Goal: Use online tool/utility: Use online tool/utility

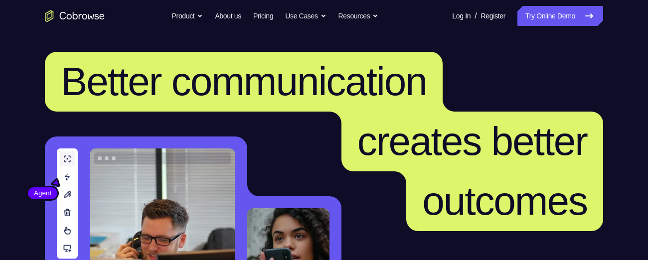
click at [555, 12] on link "Try Online Demo" at bounding box center [560, 16] width 86 height 20
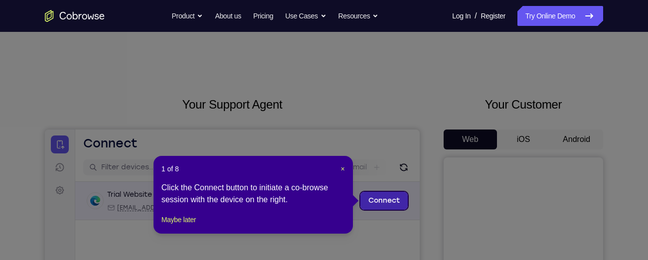
click at [382, 203] on link "Connect" at bounding box center [383, 201] width 47 height 18
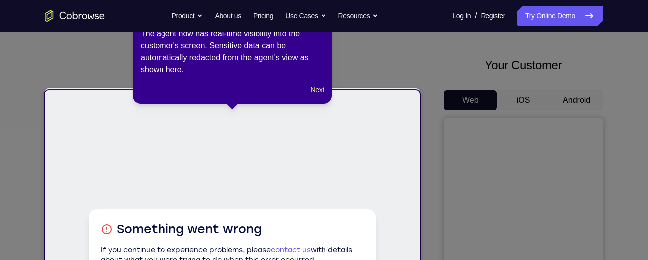
scroll to position [38, 0]
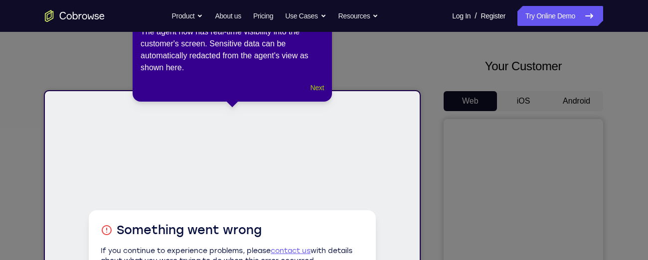
click at [313, 87] on button "Next" at bounding box center [316, 88] width 13 height 12
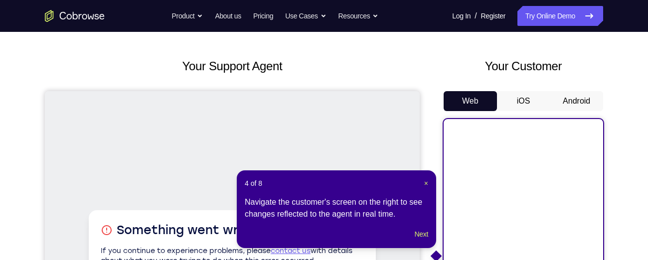
click at [573, 102] on button "Android" at bounding box center [575, 101] width 53 height 20
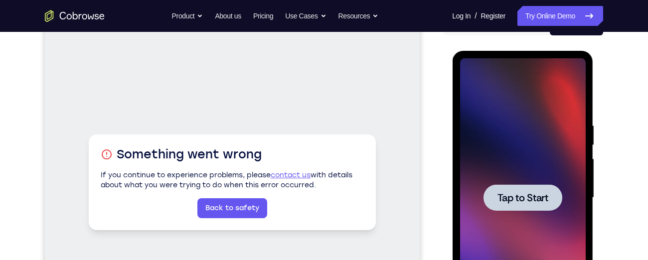
scroll to position [116, 0]
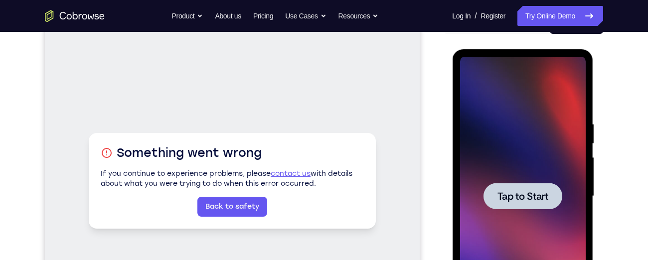
click at [538, 164] on div at bounding box center [522, 196] width 126 height 279
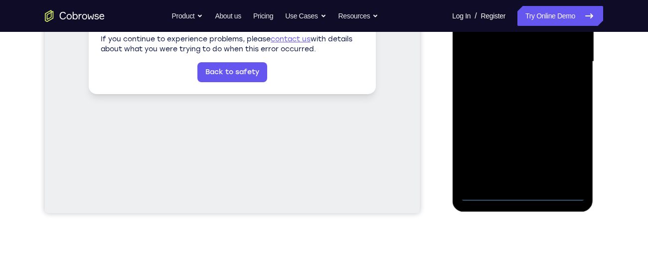
scroll to position [240, 0]
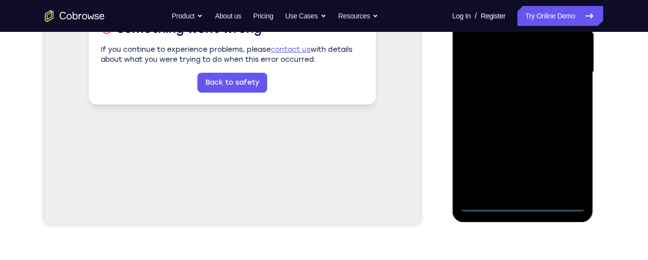
click at [523, 201] on div at bounding box center [522, 72] width 126 height 279
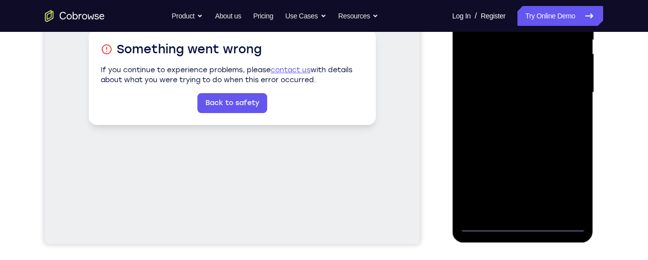
click at [565, 181] on div at bounding box center [522, 92] width 126 height 279
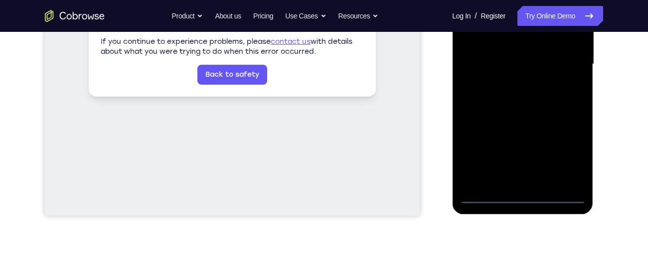
scroll to position [249, 0]
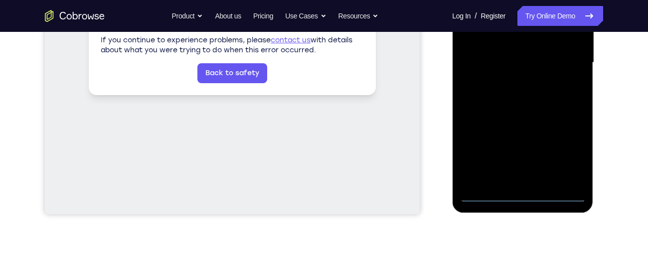
click at [520, 192] on div at bounding box center [522, 62] width 126 height 279
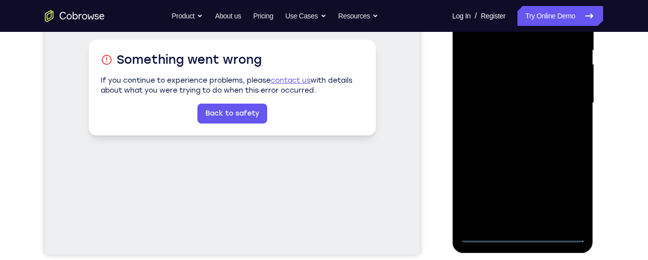
scroll to position [207, 0]
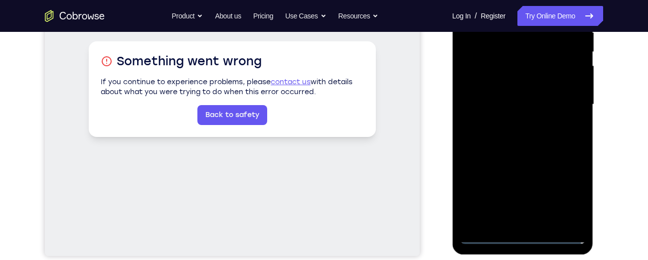
click at [566, 198] on div at bounding box center [522, 104] width 126 height 279
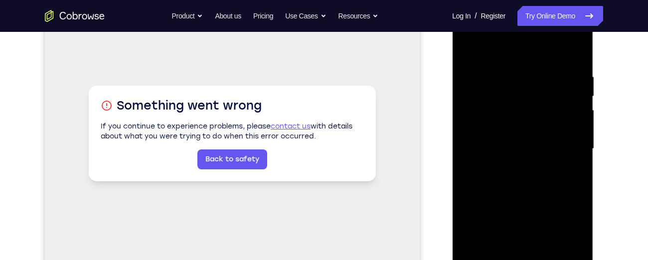
scroll to position [157, 0]
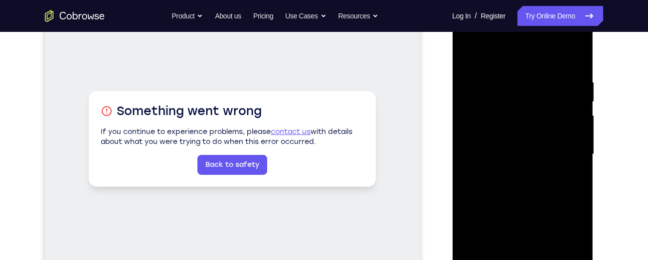
click at [469, 39] on div at bounding box center [522, 154] width 126 height 279
click at [566, 146] on div at bounding box center [522, 154] width 126 height 279
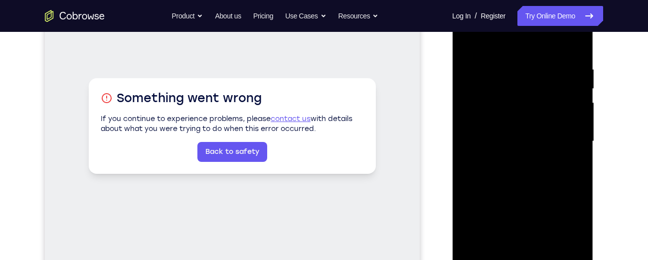
scroll to position [169, 0]
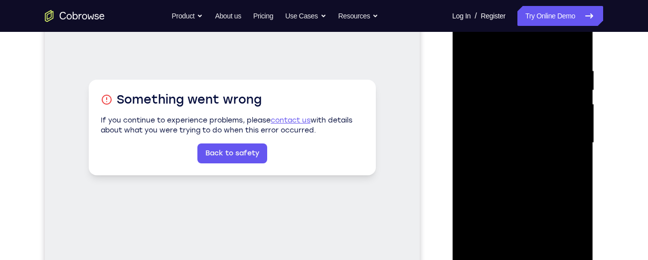
click at [513, 162] on div at bounding box center [522, 142] width 126 height 279
click at [499, 131] on div at bounding box center [522, 142] width 126 height 279
click at [502, 124] on div at bounding box center [522, 142] width 126 height 279
click at [513, 146] on div at bounding box center [522, 142] width 126 height 279
click at [524, 186] on div at bounding box center [522, 142] width 126 height 279
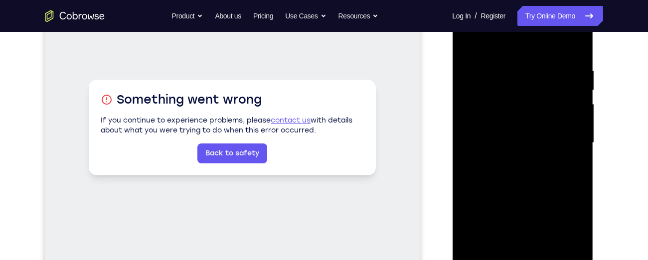
click at [570, 43] on div at bounding box center [522, 142] width 126 height 279
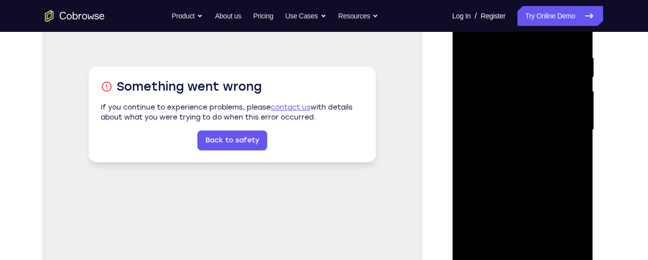
scroll to position [181, 0]
click at [541, 72] on div at bounding box center [522, 130] width 126 height 279
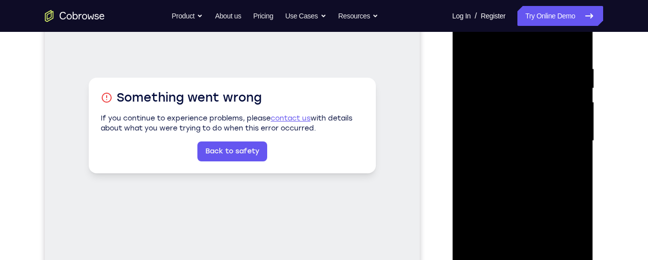
scroll to position [159, 0]
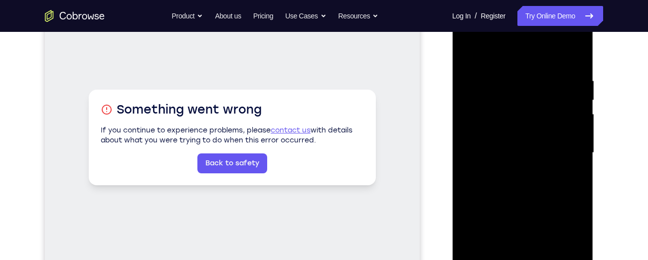
click at [561, 136] on div at bounding box center [522, 152] width 126 height 279
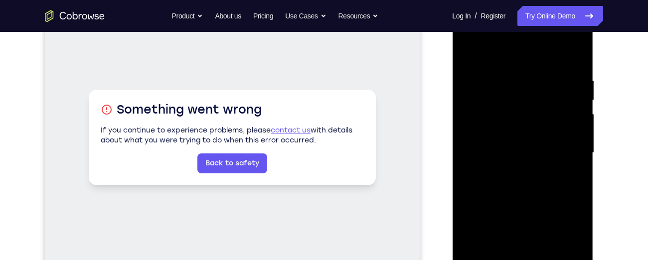
click at [571, 58] on div at bounding box center [522, 152] width 126 height 279
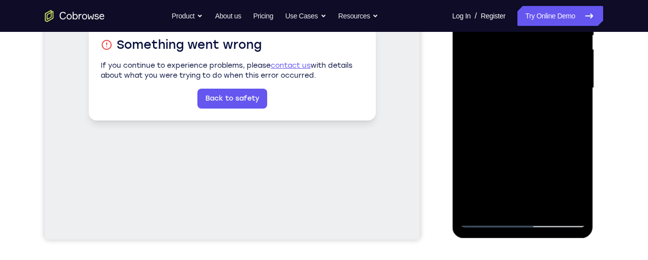
scroll to position [223, 0]
click at [547, 207] on div at bounding box center [522, 88] width 126 height 279
click at [522, 129] on div at bounding box center [522, 88] width 126 height 279
click at [562, 107] on div at bounding box center [522, 88] width 126 height 279
click at [533, 78] on div at bounding box center [522, 88] width 126 height 279
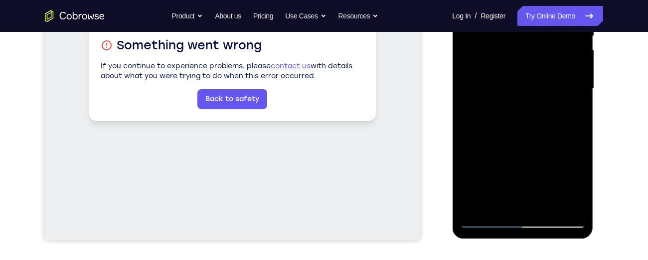
click at [569, 201] on div at bounding box center [522, 88] width 126 height 279
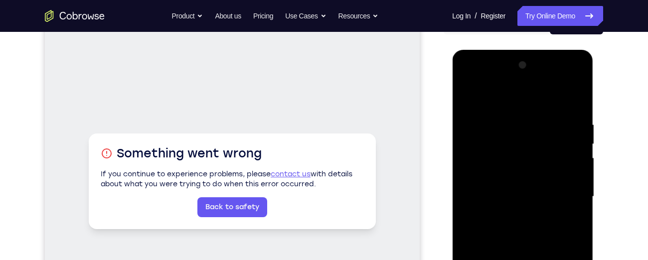
scroll to position [116, 0]
click at [462, 92] on div at bounding box center [522, 196] width 126 height 279
click at [464, 95] on div at bounding box center [522, 196] width 126 height 279
click at [471, 96] on div at bounding box center [522, 196] width 126 height 279
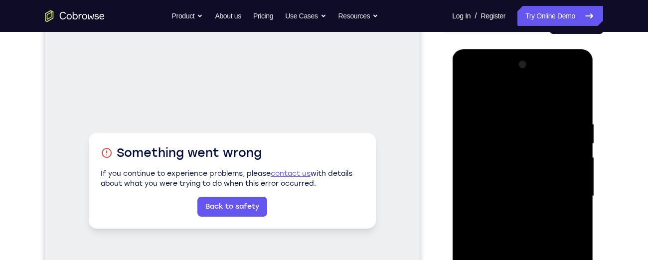
click at [573, 119] on div at bounding box center [522, 196] width 126 height 279
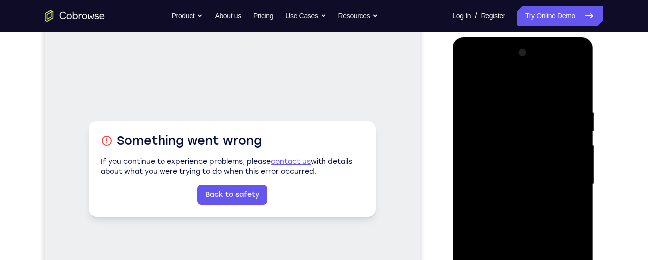
scroll to position [129, 0]
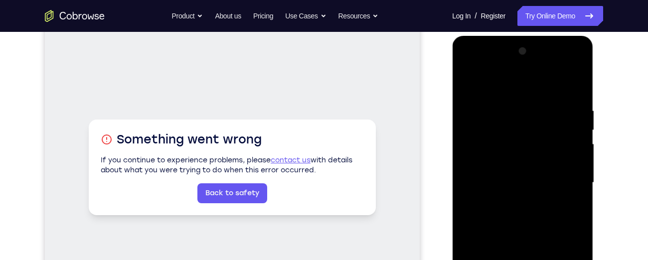
click at [577, 144] on div at bounding box center [522, 182] width 126 height 279
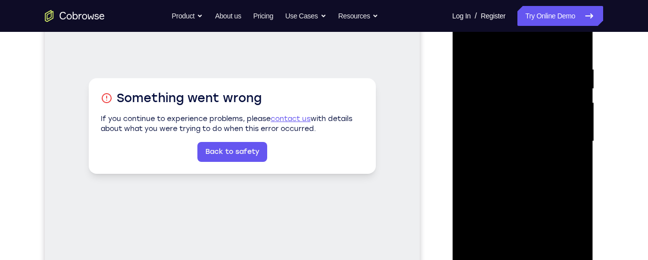
click at [563, 133] on div at bounding box center [522, 141] width 126 height 279
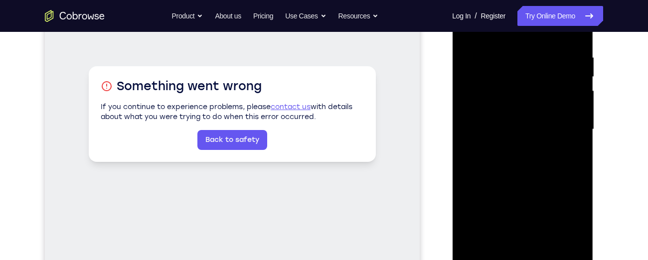
scroll to position [180, 0]
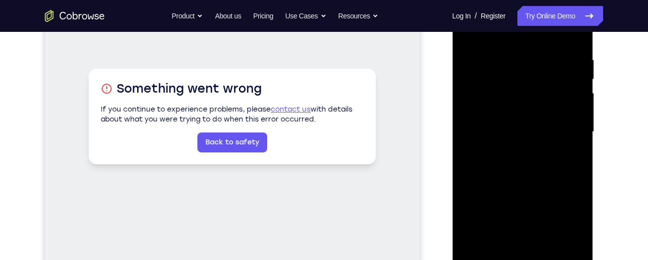
click at [563, 133] on div at bounding box center [522, 132] width 126 height 279
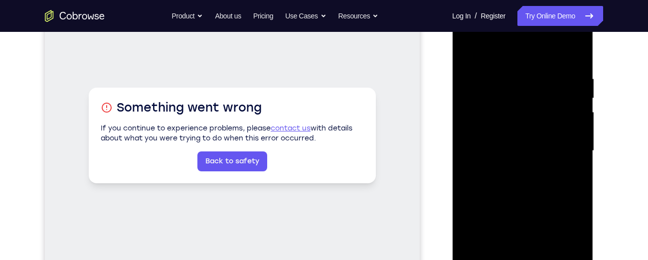
scroll to position [160, 0]
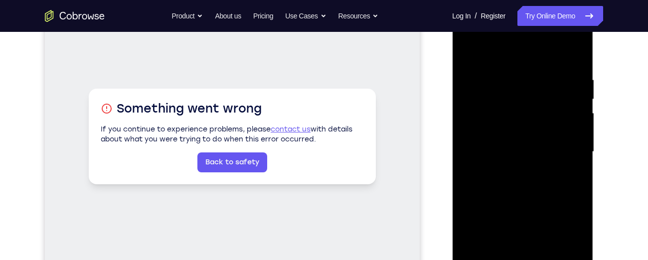
click at [554, 122] on div at bounding box center [522, 151] width 126 height 279
click at [575, 55] on div at bounding box center [522, 151] width 126 height 279
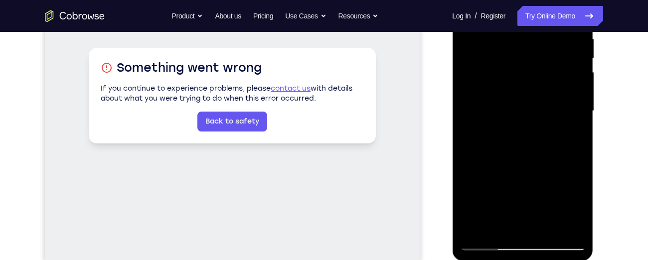
scroll to position [205, 0]
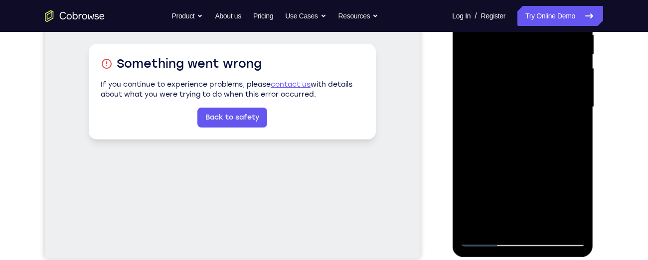
click at [497, 223] on div at bounding box center [522, 107] width 126 height 279
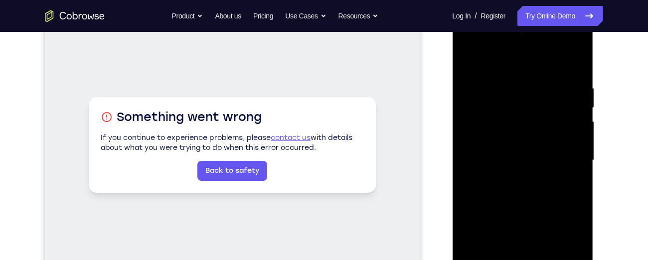
scroll to position [151, 0]
click at [485, 59] on div at bounding box center [522, 160] width 126 height 279
click at [471, 78] on div at bounding box center [522, 160] width 126 height 279
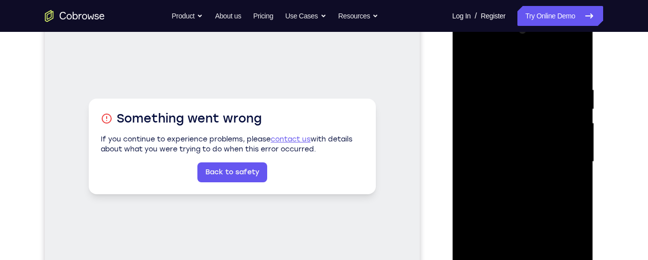
scroll to position [149, 0]
click at [565, 79] on div at bounding box center [522, 162] width 126 height 279
click at [534, 188] on div at bounding box center [522, 162] width 126 height 279
click at [519, 123] on div at bounding box center [522, 162] width 126 height 279
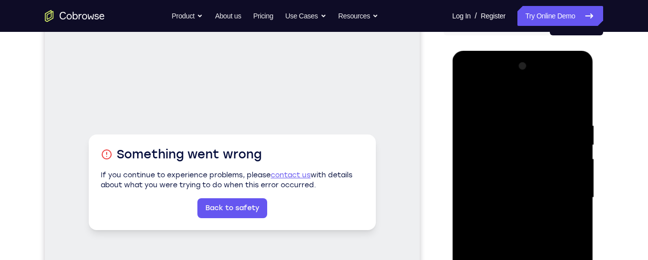
scroll to position [112, 0]
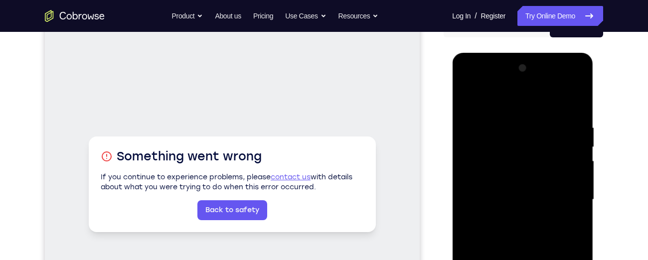
click at [565, 117] on div at bounding box center [522, 199] width 126 height 279
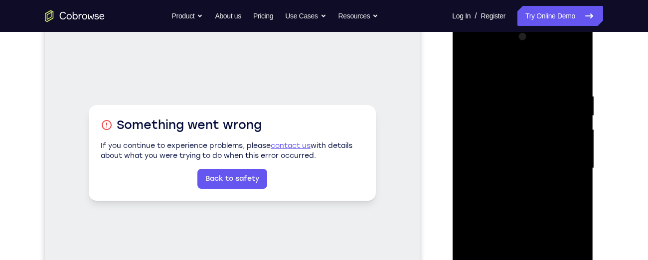
scroll to position [145, 0]
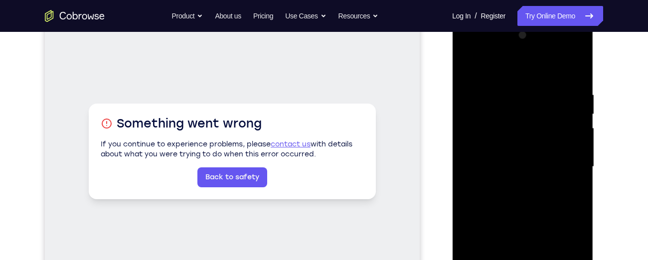
click at [525, 190] on div at bounding box center [522, 166] width 126 height 279
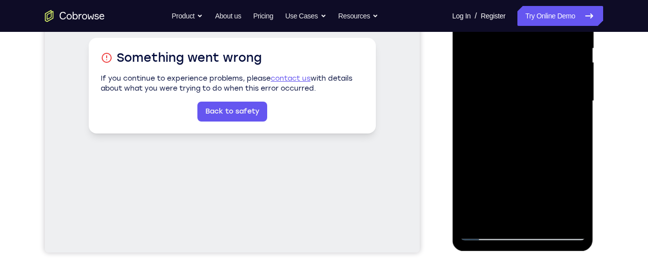
scroll to position [222, 0]
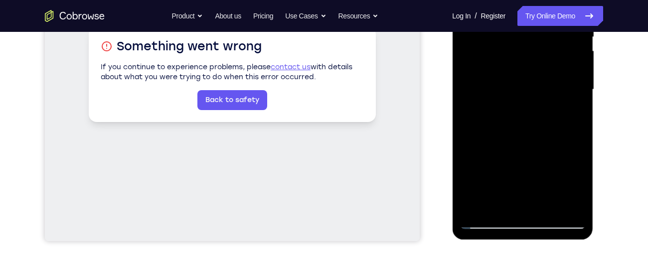
click at [570, 114] on div at bounding box center [522, 89] width 126 height 279
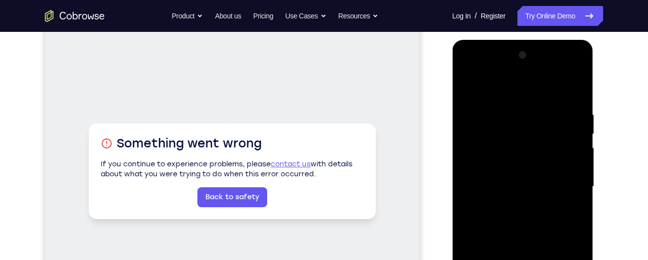
scroll to position [125, 0]
click at [470, 88] on div at bounding box center [522, 187] width 126 height 279
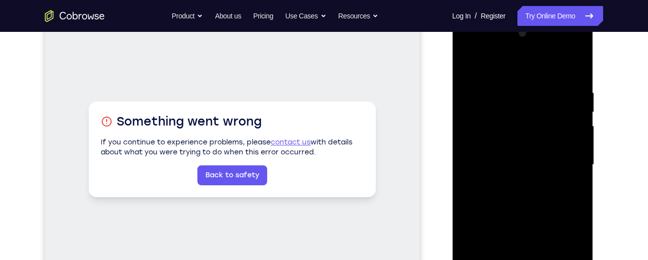
scroll to position [148, 0]
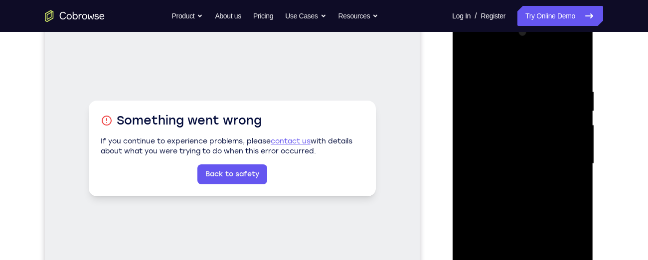
click at [472, 65] on div at bounding box center [522, 163] width 126 height 279
click at [505, 82] on div at bounding box center [522, 163] width 126 height 279
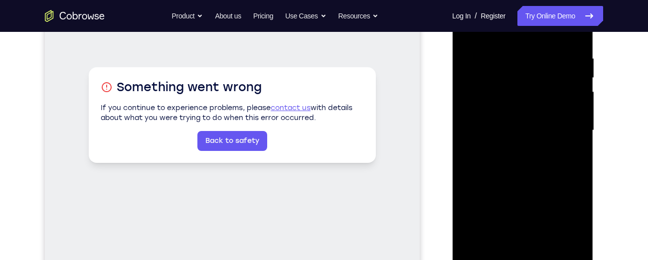
scroll to position [180, 0]
click at [567, 129] on div at bounding box center [522, 131] width 126 height 279
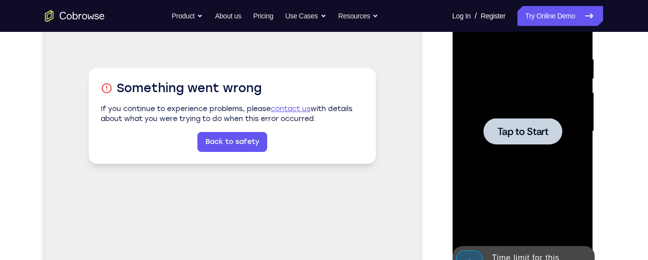
click at [520, 127] on span "Tap to Start" at bounding box center [522, 132] width 51 height 10
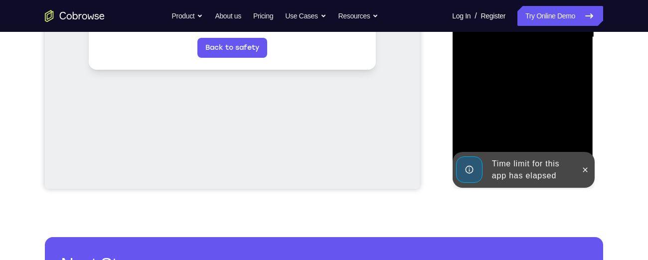
scroll to position [274, 0]
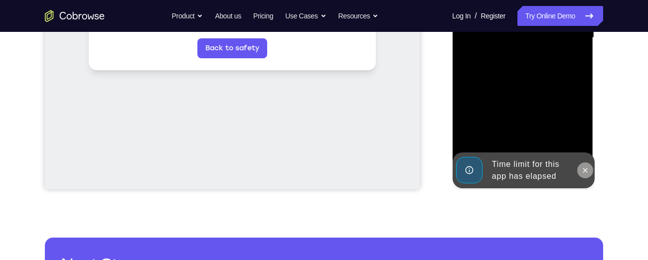
click at [590, 168] on button at bounding box center [584, 170] width 16 height 16
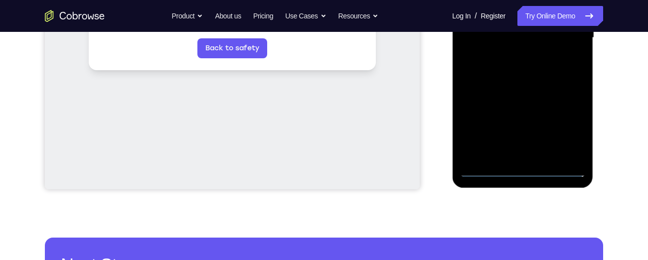
click at [525, 168] on div at bounding box center [522, 37] width 126 height 279
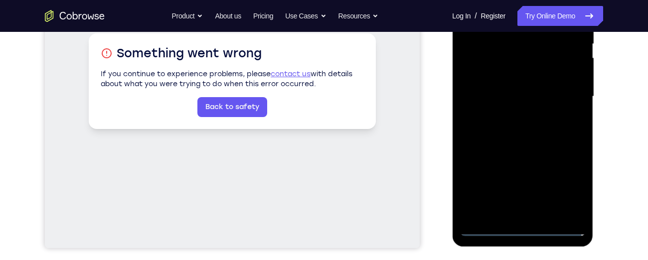
click at [566, 195] on div at bounding box center [522, 96] width 126 height 279
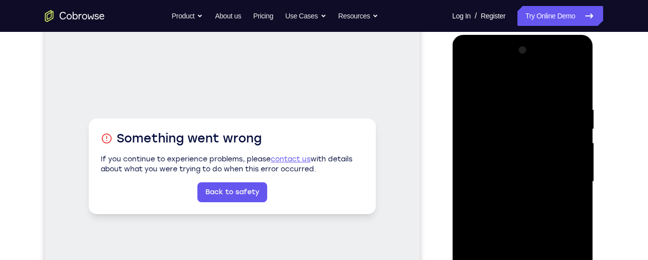
scroll to position [129, 0]
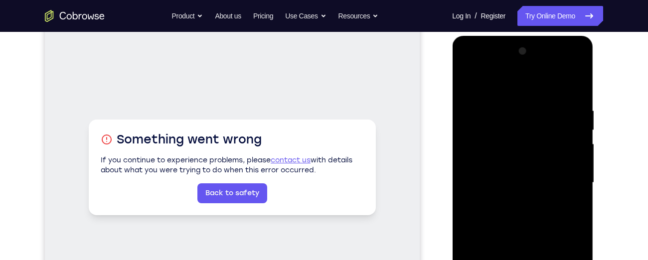
click at [470, 66] on div at bounding box center [522, 182] width 126 height 279
click at [565, 179] on div at bounding box center [522, 182] width 126 height 279
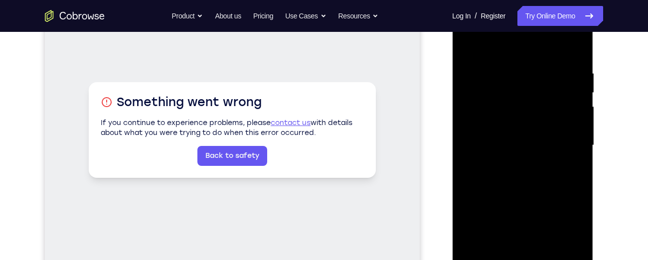
click at [511, 162] on div at bounding box center [522, 145] width 126 height 279
click at [502, 138] on div at bounding box center [522, 145] width 126 height 279
click at [494, 123] on div at bounding box center [522, 145] width 126 height 279
click at [507, 144] on div at bounding box center [522, 145] width 126 height 279
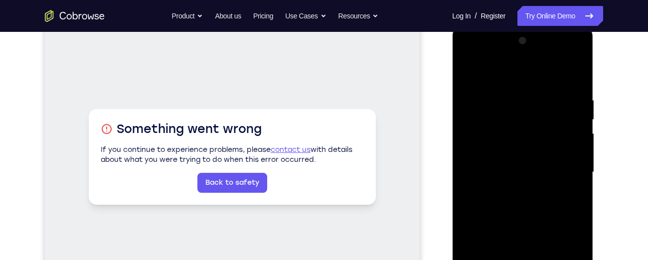
scroll to position [153, 0]
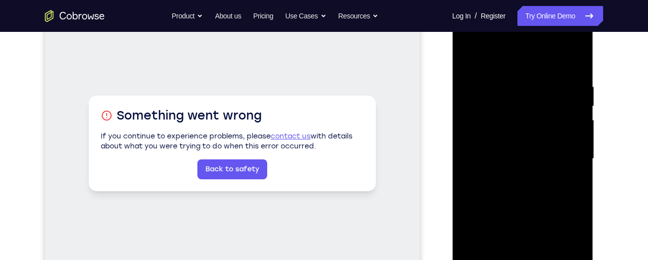
click at [517, 189] on div at bounding box center [522, 158] width 126 height 279
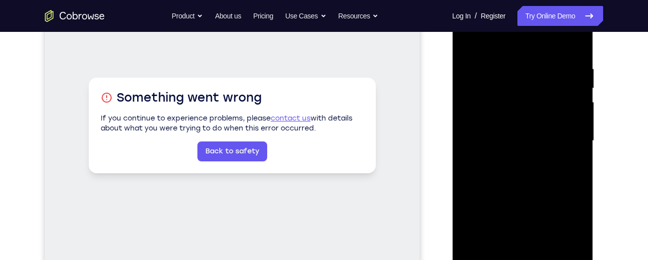
scroll to position [171, 0]
click at [525, 183] on div at bounding box center [522, 140] width 126 height 279
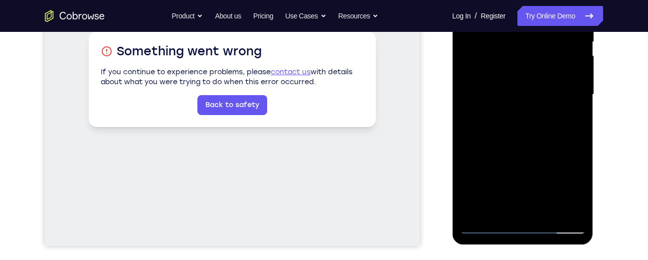
scroll to position [218, 0]
click at [577, 208] on div at bounding box center [522, 94] width 126 height 279
click at [577, 199] on div at bounding box center [522, 94] width 126 height 279
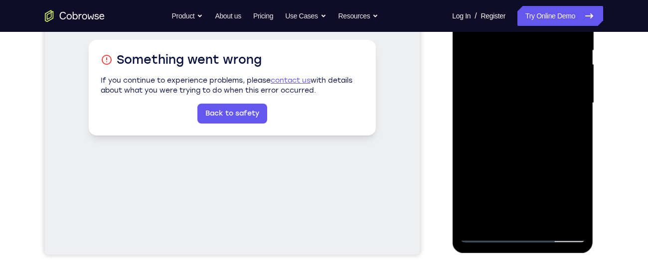
scroll to position [208, 0]
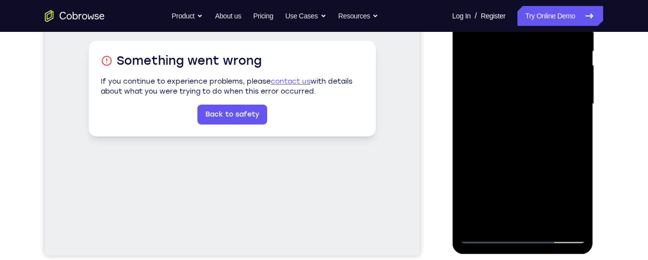
click at [533, 171] on div at bounding box center [522, 104] width 126 height 279
drag, startPoint x: 533, startPoint y: 181, endPoint x: 533, endPoint y: 171, distance: 10.0
click at [533, 171] on div at bounding box center [522, 104] width 126 height 279
drag, startPoint x: 533, startPoint y: 171, endPoint x: 521, endPoint y: 44, distance: 128.1
click at [521, 44] on div at bounding box center [522, 104] width 126 height 279
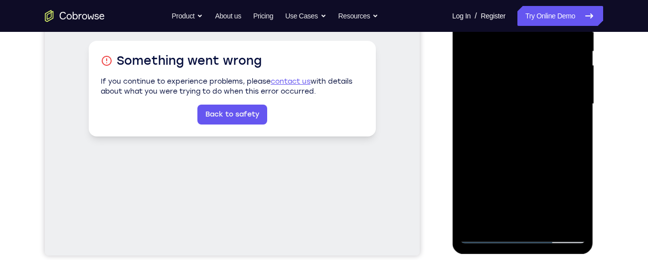
drag, startPoint x: 533, startPoint y: 189, endPoint x: 527, endPoint y: 128, distance: 62.1
click at [527, 128] on div at bounding box center [522, 104] width 126 height 279
click at [575, 150] on div at bounding box center [522, 104] width 126 height 279
click at [516, 152] on div at bounding box center [522, 104] width 126 height 279
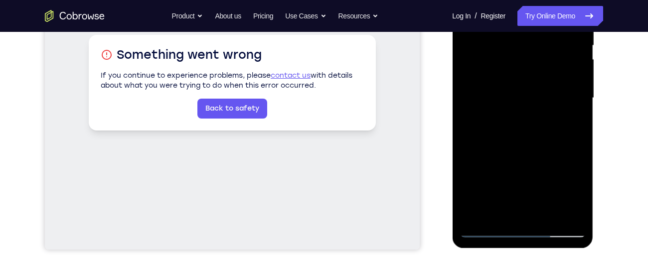
scroll to position [214, 0]
drag, startPoint x: 516, startPoint y: 145, endPoint x: 520, endPoint y: 51, distance: 94.3
click at [520, 51] on div at bounding box center [522, 97] width 126 height 279
drag, startPoint x: 522, startPoint y: 176, endPoint x: 522, endPoint y: 8, distance: 167.4
click at [522, 8] on div at bounding box center [522, 97] width 126 height 279
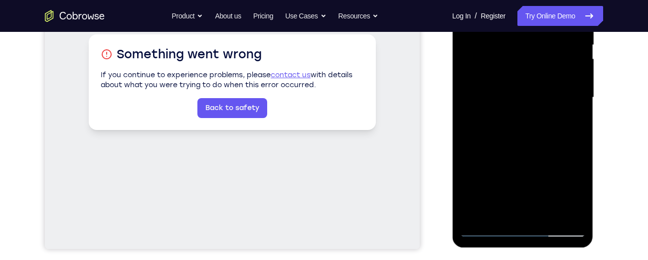
drag, startPoint x: 526, startPoint y: 158, endPoint x: 516, endPoint y: 52, distance: 107.0
click at [516, 52] on div at bounding box center [522, 97] width 126 height 279
click at [576, 149] on div at bounding box center [522, 97] width 126 height 279
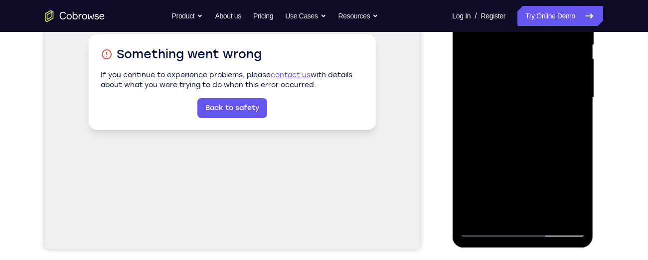
drag, startPoint x: 493, startPoint y: 182, endPoint x: 515, endPoint y: 48, distance: 135.7
click at [515, 48] on div at bounding box center [522, 97] width 126 height 279
drag, startPoint x: 517, startPoint y: 166, endPoint x: 500, endPoint y: 37, distance: 130.1
click at [500, 37] on div at bounding box center [522, 97] width 126 height 279
click at [581, 131] on div at bounding box center [522, 97] width 126 height 279
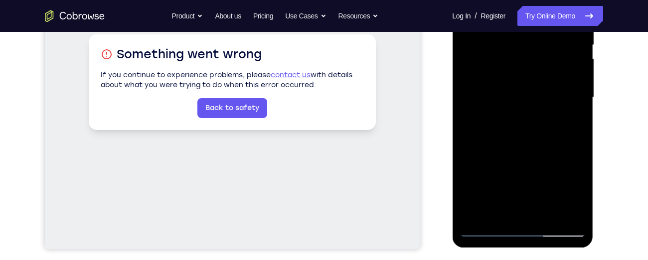
click at [581, 131] on div at bounding box center [522, 97] width 126 height 279
click at [580, 131] on div at bounding box center [522, 97] width 126 height 279
drag, startPoint x: 495, startPoint y: 172, endPoint x: 527, endPoint y: 33, distance: 142.6
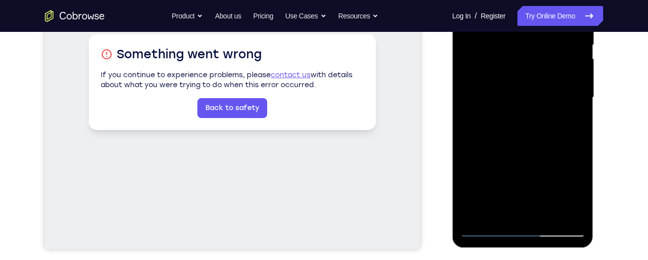
click at [527, 33] on div at bounding box center [522, 97] width 126 height 279
drag, startPoint x: 519, startPoint y: 170, endPoint x: 513, endPoint y: 1, distance: 169.5
click at [513, 1] on div at bounding box center [522, 97] width 126 height 279
drag, startPoint x: 506, startPoint y: 152, endPoint x: 506, endPoint y: -7, distance: 159.9
click at [506, 0] on div at bounding box center [522, 97] width 126 height 279
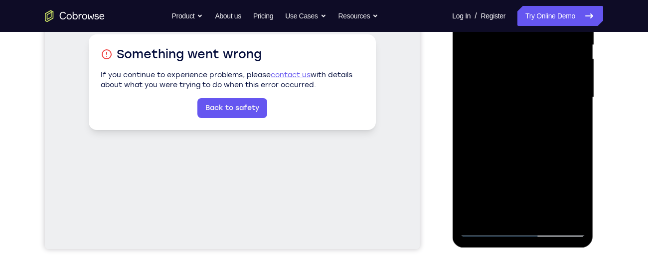
drag, startPoint x: 509, startPoint y: 166, endPoint x: 506, endPoint y: -2, distance: 168.4
click at [506, 0] on div at bounding box center [522, 97] width 126 height 279
click at [474, 215] on div at bounding box center [522, 97] width 126 height 279
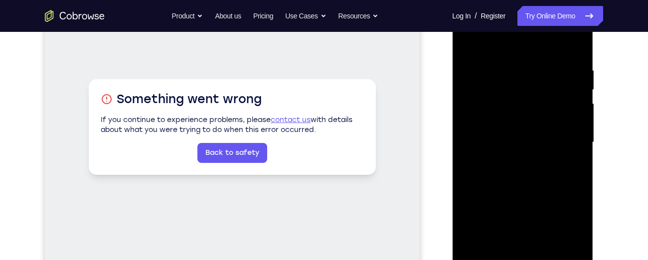
scroll to position [169, 0]
click at [508, 64] on div at bounding box center [522, 142] width 126 height 279
click at [576, 135] on div at bounding box center [522, 142] width 126 height 279
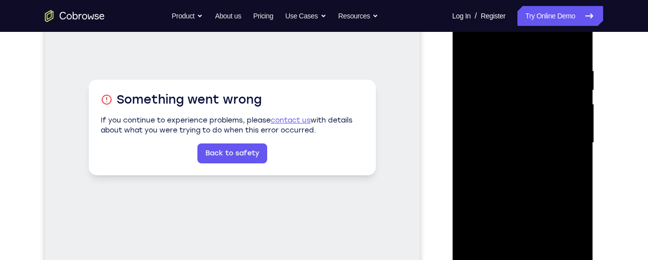
click at [576, 135] on div at bounding box center [522, 142] width 126 height 279
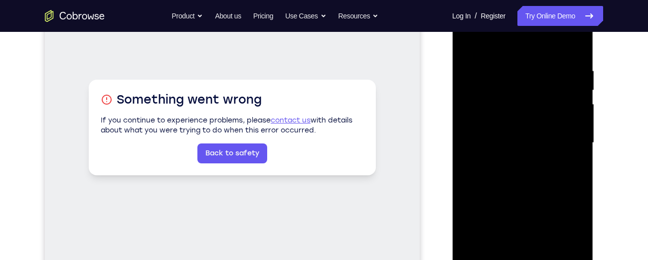
click at [576, 135] on div at bounding box center [522, 142] width 126 height 279
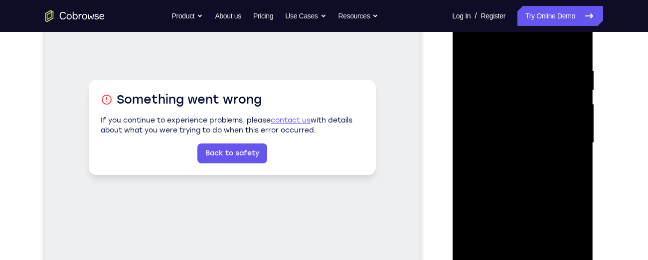
click at [576, 135] on div at bounding box center [522, 142] width 126 height 279
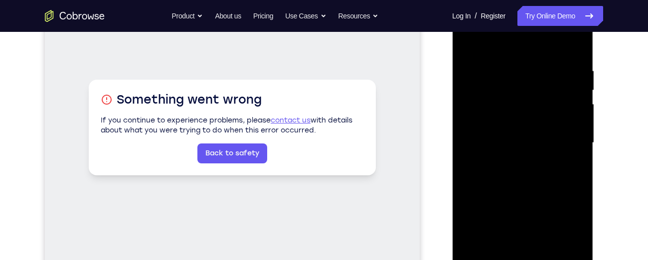
click at [576, 135] on div at bounding box center [522, 142] width 126 height 279
click at [565, 132] on div at bounding box center [522, 142] width 126 height 279
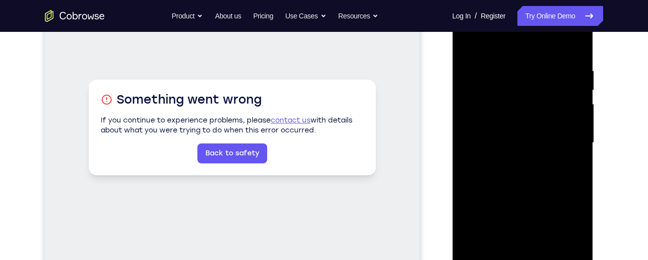
click at [565, 132] on div at bounding box center [522, 142] width 126 height 279
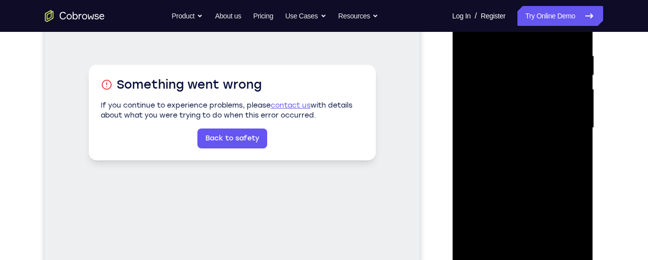
scroll to position [173, 0]
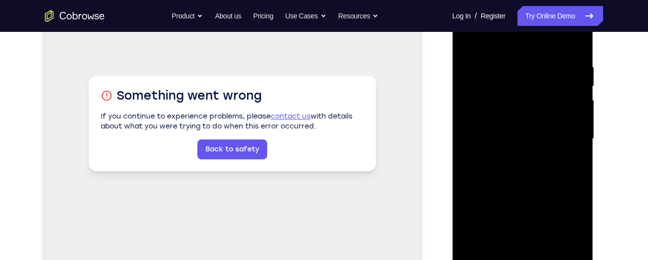
click at [565, 132] on div at bounding box center [522, 139] width 126 height 279
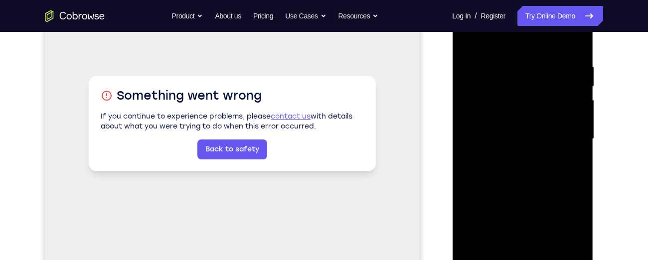
click at [565, 132] on div at bounding box center [522, 139] width 126 height 279
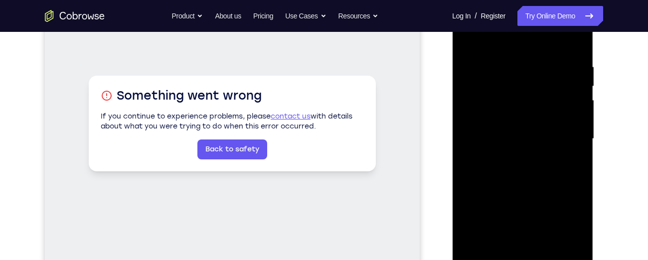
click at [469, 150] on div at bounding box center [522, 139] width 126 height 279
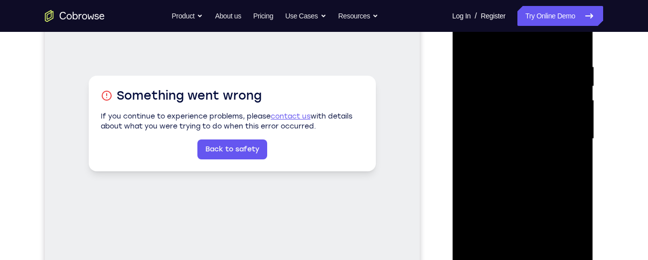
click at [469, 150] on div at bounding box center [522, 139] width 126 height 279
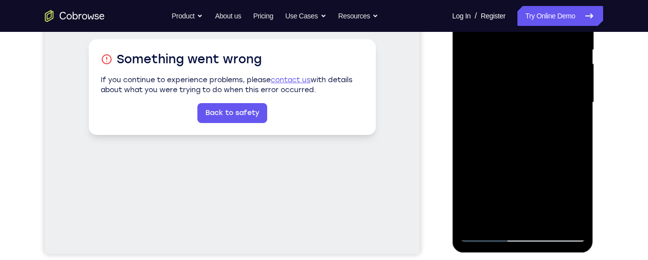
scroll to position [210, 0]
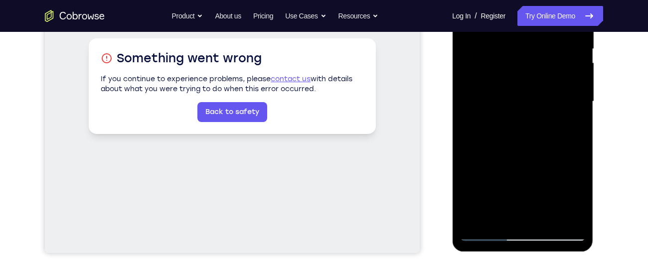
click at [473, 143] on div at bounding box center [522, 101] width 126 height 279
click at [501, 211] on div at bounding box center [522, 101] width 126 height 279
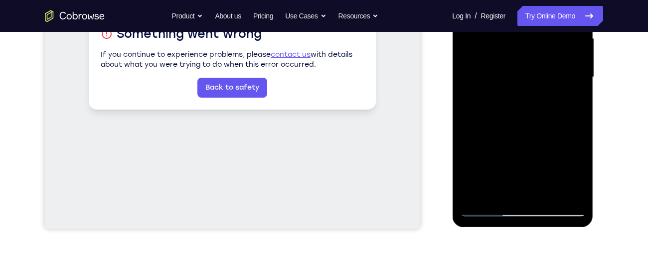
scroll to position [236, 0]
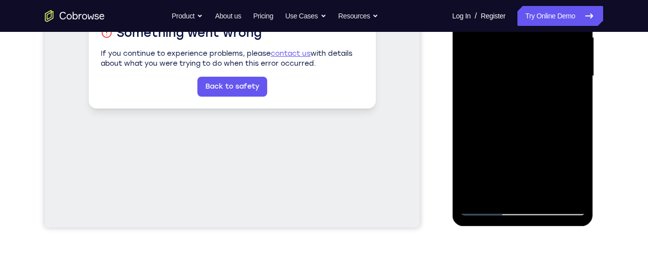
click at [482, 206] on div at bounding box center [522, 76] width 126 height 279
click at [480, 189] on div at bounding box center [522, 76] width 126 height 279
click at [485, 207] on div at bounding box center [522, 76] width 126 height 279
click at [486, 207] on div at bounding box center [522, 76] width 126 height 279
click at [572, 191] on div at bounding box center [522, 76] width 126 height 279
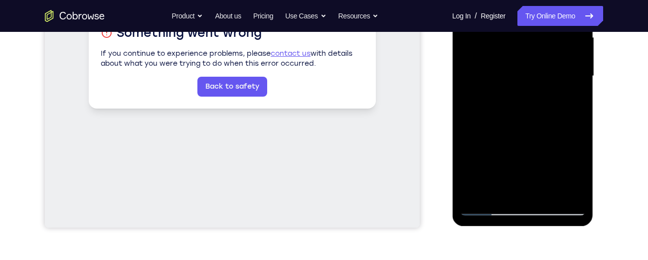
click at [560, 109] on div at bounding box center [522, 76] width 126 height 279
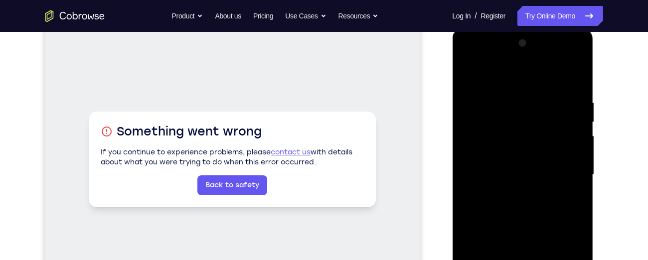
scroll to position [134, 0]
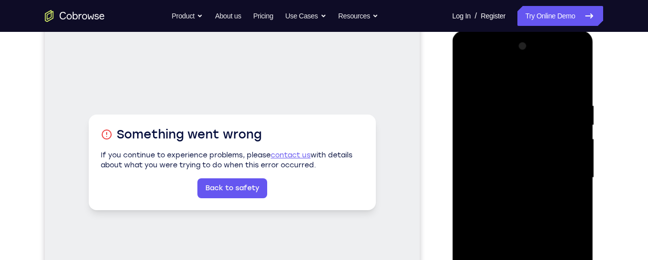
click at [571, 77] on div at bounding box center [522, 177] width 126 height 279
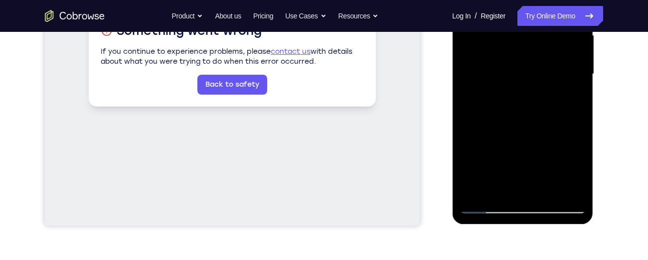
scroll to position [238, 0]
click at [546, 191] on div at bounding box center [522, 73] width 126 height 279
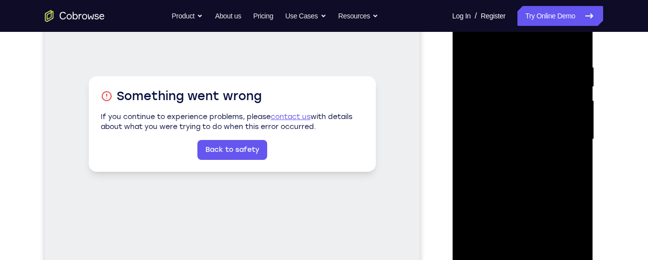
scroll to position [172, 0]
click at [532, 178] on div at bounding box center [522, 139] width 126 height 279
click at [566, 155] on div at bounding box center [522, 139] width 126 height 279
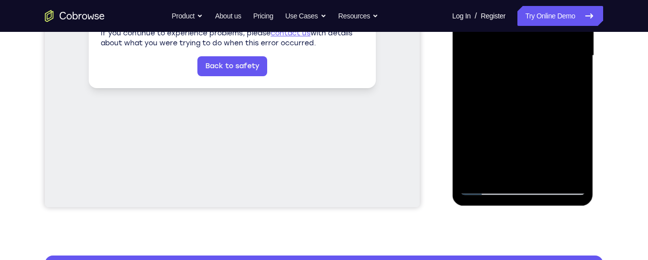
scroll to position [257, 0]
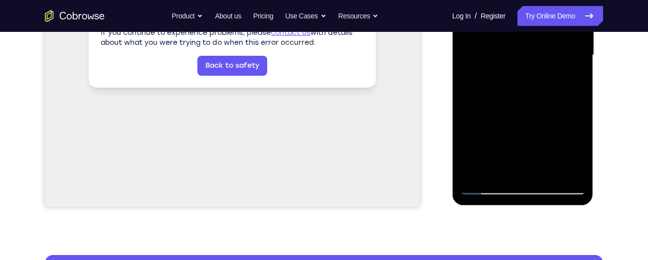
drag, startPoint x: 532, startPoint y: 75, endPoint x: 521, endPoint y: 251, distance: 176.2
click at [521, 207] on html "Online web based iOS Simulators and Android Emulators. Run iPhone, iPad, Mobile…" at bounding box center [523, 57] width 142 height 299
drag, startPoint x: 538, startPoint y: 80, endPoint x: 522, endPoint y: 164, distance: 85.7
click at [522, 164] on div at bounding box center [522, 55] width 126 height 279
click at [515, 67] on div at bounding box center [522, 55] width 126 height 279
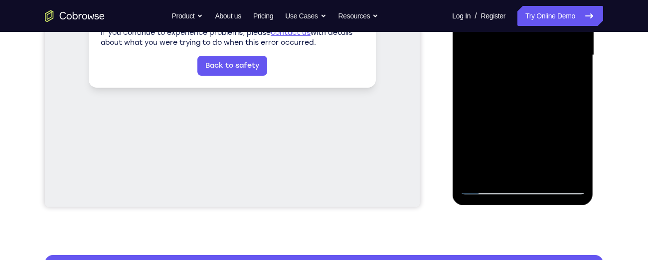
click at [515, 59] on div at bounding box center [522, 55] width 126 height 279
click at [517, 61] on div at bounding box center [522, 55] width 126 height 279
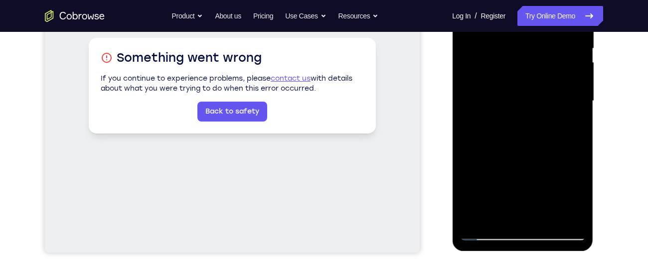
scroll to position [210, 0]
click at [498, 111] on div at bounding box center [522, 101] width 126 height 279
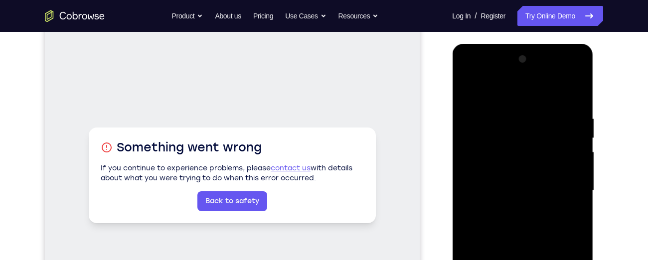
scroll to position [116, 0]
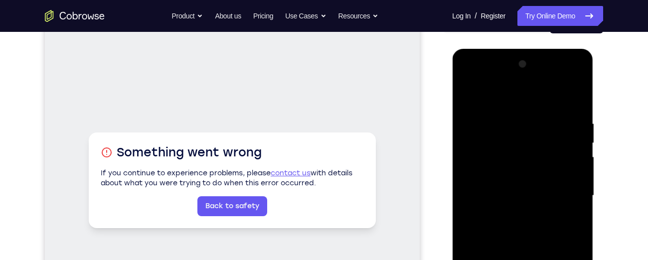
click at [464, 92] on div at bounding box center [522, 195] width 126 height 279
drag, startPoint x: 528, startPoint y: 180, endPoint x: 530, endPoint y: -5, distance: 185.8
click at [530, 49] on html "Online web based iOS Simulators and Android Emulators. Run iPhone, iPad, Mobile…" at bounding box center [523, 198] width 142 height 299
drag, startPoint x: 533, startPoint y: 180, endPoint x: 532, endPoint y: 21, distance: 158.4
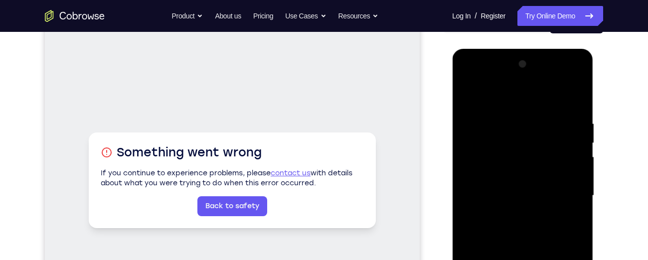
click at [532, 49] on html "Online web based iOS Simulators and Android Emulators. Run iPhone, iPad, Mobile…" at bounding box center [523, 198] width 142 height 299
drag, startPoint x: 536, startPoint y: 164, endPoint x: 532, endPoint y: 83, distance: 81.3
click at [532, 83] on div at bounding box center [522, 195] width 126 height 279
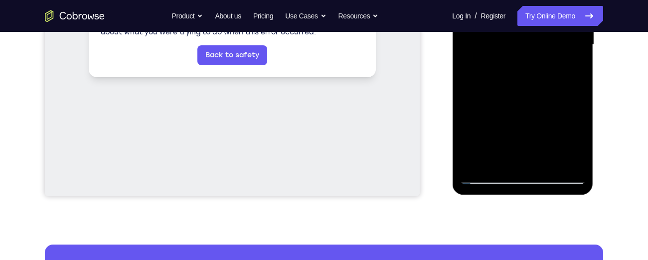
scroll to position [285, 0]
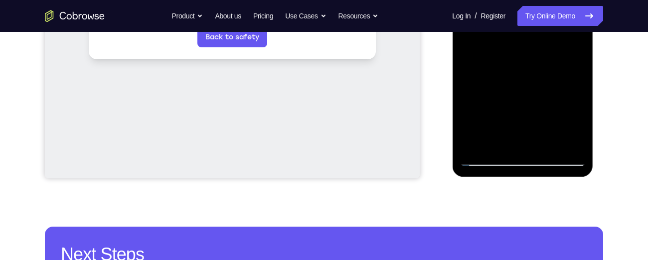
click at [542, 144] on div at bounding box center [522, 26] width 126 height 279
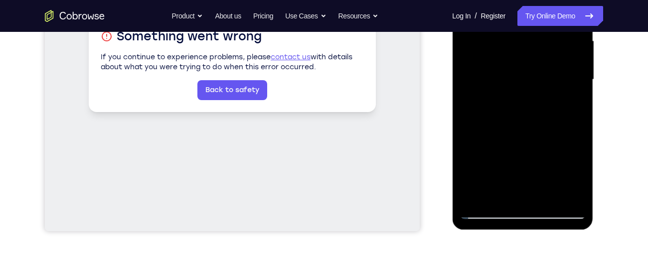
scroll to position [234, 0]
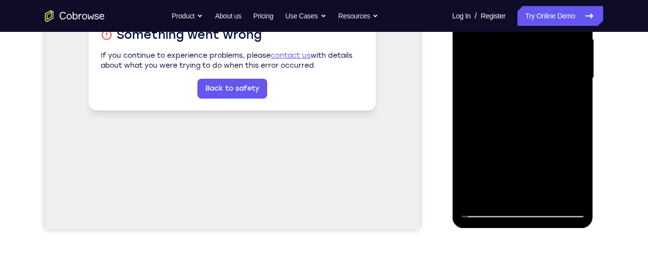
click at [485, 211] on div at bounding box center [522, 78] width 126 height 279
click at [476, 194] on div at bounding box center [522, 78] width 126 height 279
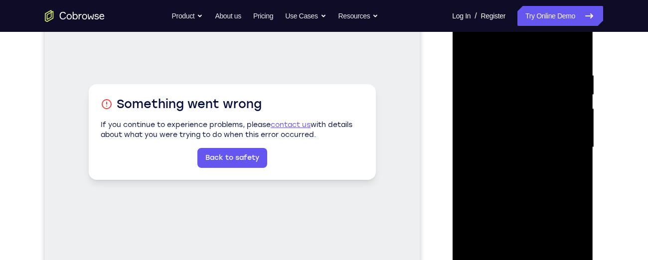
scroll to position [163, 0]
click at [577, 45] on div at bounding box center [522, 148] width 126 height 279
click at [501, 74] on div at bounding box center [522, 148] width 126 height 279
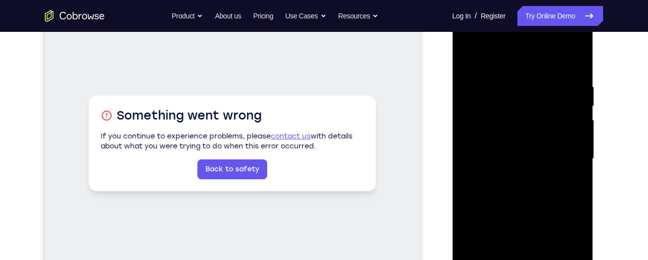
scroll to position [152, 0]
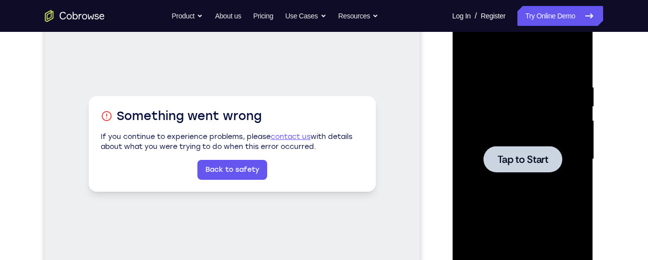
click at [512, 148] on div at bounding box center [522, 159] width 79 height 26
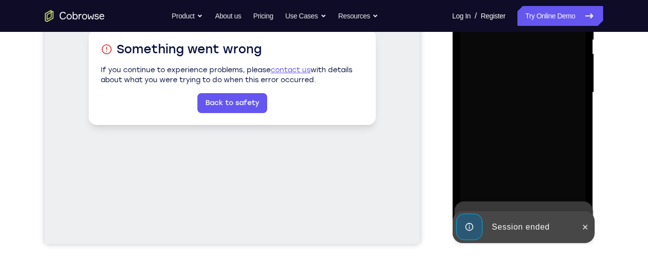
scroll to position [220, 0]
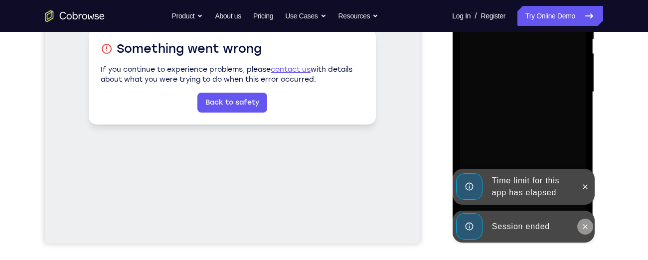
click at [583, 229] on icon at bounding box center [584, 227] width 8 height 8
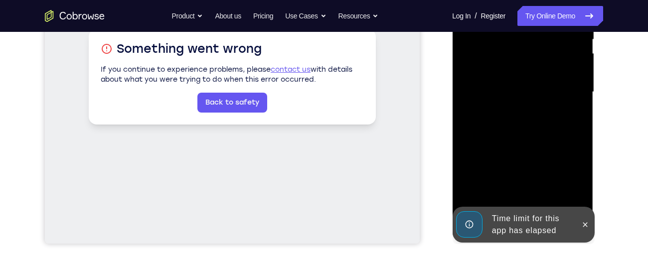
scroll to position [245, 0]
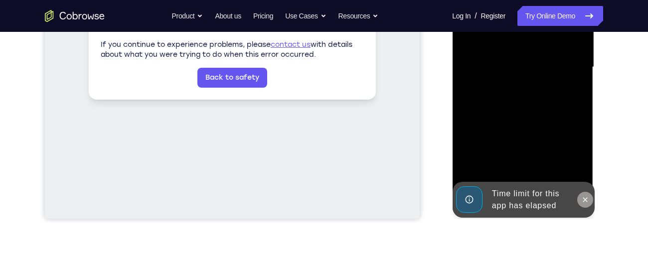
click at [581, 197] on icon at bounding box center [584, 200] width 8 height 8
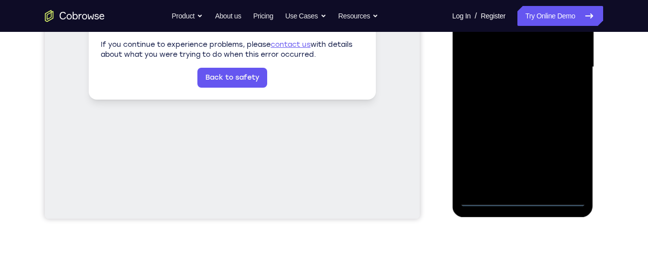
click at [517, 197] on div at bounding box center [522, 67] width 126 height 279
click at [562, 156] on div at bounding box center [522, 67] width 126 height 279
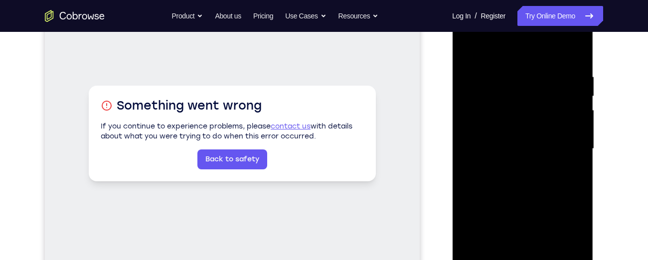
scroll to position [161, 0]
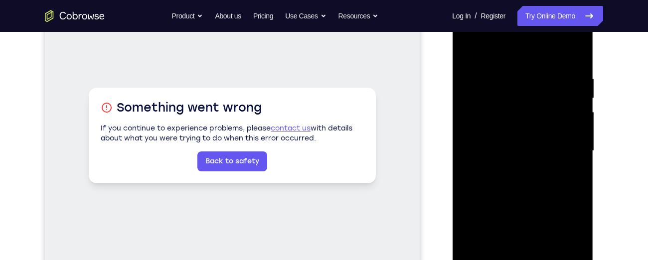
click at [470, 34] on div at bounding box center [522, 150] width 126 height 279
click at [563, 148] on div at bounding box center [522, 150] width 126 height 279
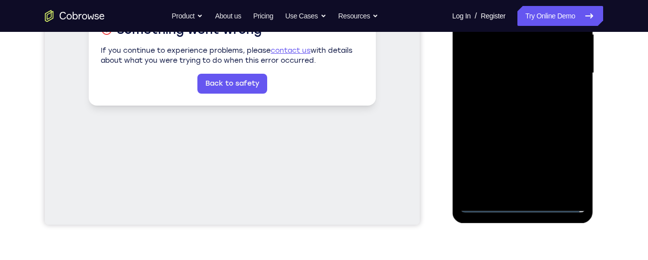
scroll to position [239, 0]
click at [536, 190] on div at bounding box center [522, 72] width 126 height 279
click at [513, 124] on div at bounding box center [522, 72] width 126 height 279
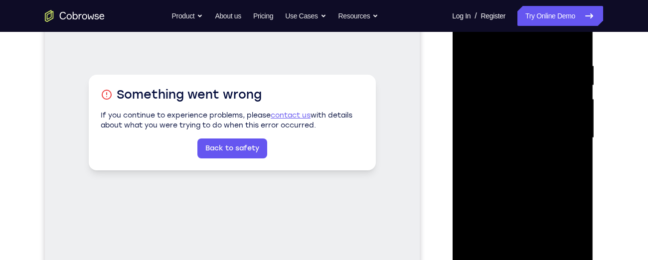
scroll to position [172, 0]
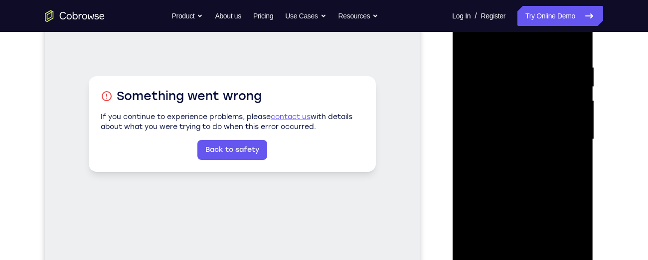
click at [504, 95] on div at bounding box center [522, 139] width 126 height 279
click at [514, 112] on div at bounding box center [522, 139] width 126 height 279
click at [496, 96] on div at bounding box center [522, 139] width 126 height 279
click at [496, 116] on div at bounding box center [522, 139] width 126 height 279
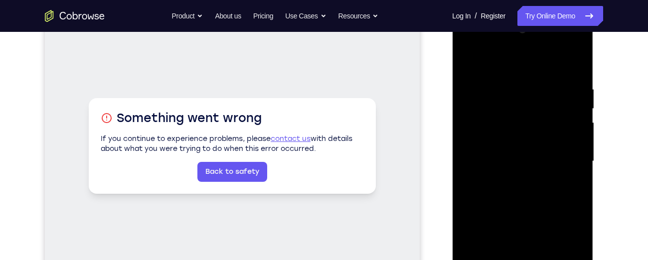
scroll to position [149, 0]
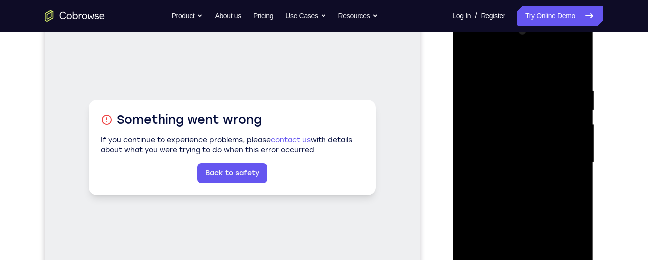
click at [505, 205] on div at bounding box center [522, 162] width 126 height 279
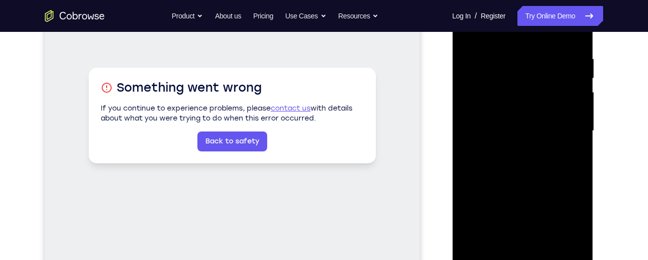
scroll to position [183, 0]
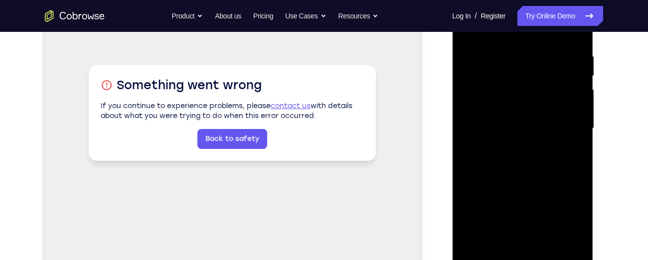
click at [580, 151] on div at bounding box center [522, 128] width 126 height 279
click at [534, 53] on div at bounding box center [522, 128] width 126 height 279
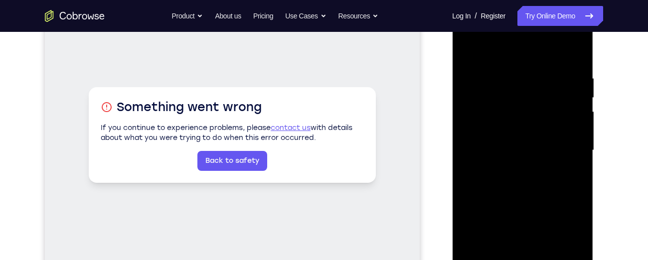
scroll to position [160, 0]
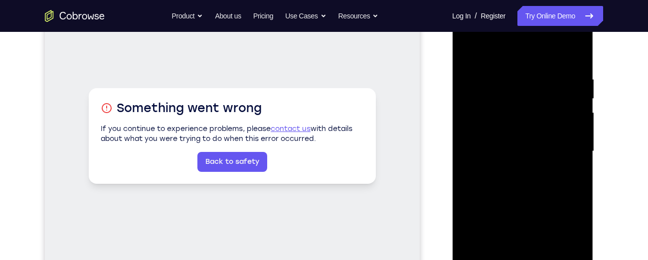
click at [570, 114] on div at bounding box center [522, 151] width 126 height 279
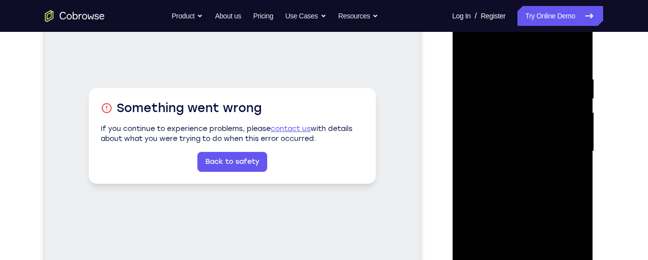
click at [570, 114] on div at bounding box center [522, 151] width 126 height 279
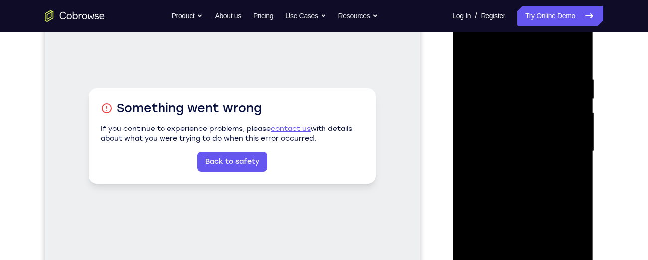
click at [570, 114] on div at bounding box center [522, 151] width 126 height 279
click at [573, 54] on div at bounding box center [522, 151] width 126 height 279
drag, startPoint x: 524, startPoint y: 187, endPoint x: 536, endPoint y: 31, distance: 156.9
click at [536, 31] on div at bounding box center [522, 151] width 126 height 279
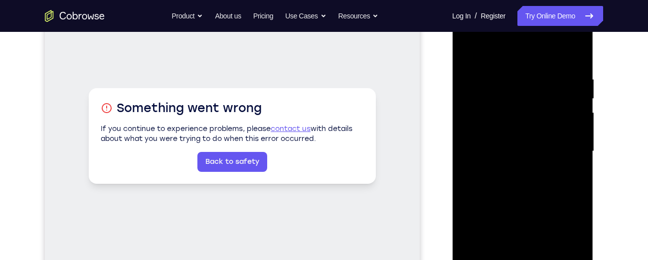
drag, startPoint x: 502, startPoint y: 218, endPoint x: 505, endPoint y: 104, distance: 114.6
click at [505, 104] on div at bounding box center [522, 151] width 126 height 279
click at [578, 108] on div at bounding box center [522, 151] width 126 height 279
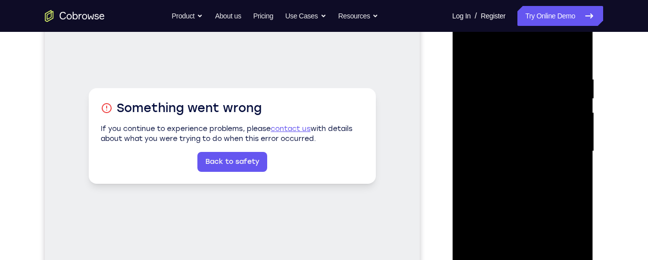
click at [578, 108] on div at bounding box center [522, 151] width 126 height 279
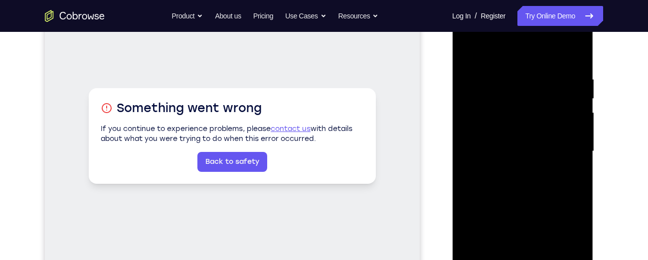
click at [578, 108] on div at bounding box center [522, 151] width 126 height 279
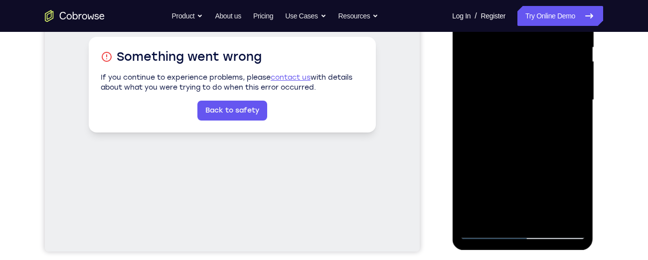
scroll to position [203, 0]
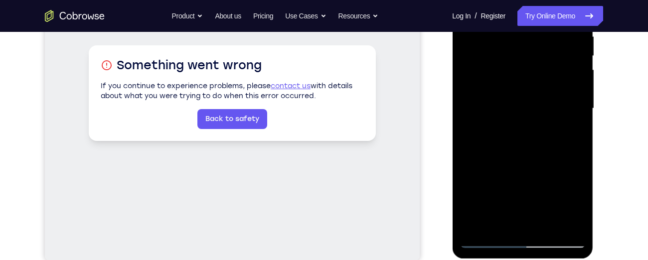
drag, startPoint x: 516, startPoint y: 140, endPoint x: 516, endPoint y: 61, distance: 79.7
click at [516, 61] on div at bounding box center [522, 108] width 126 height 279
drag, startPoint x: 508, startPoint y: 183, endPoint x: 524, endPoint y: 16, distance: 167.6
click at [524, 16] on div at bounding box center [522, 108] width 126 height 279
drag, startPoint x: 504, startPoint y: 194, endPoint x: 507, endPoint y: 81, distance: 112.6
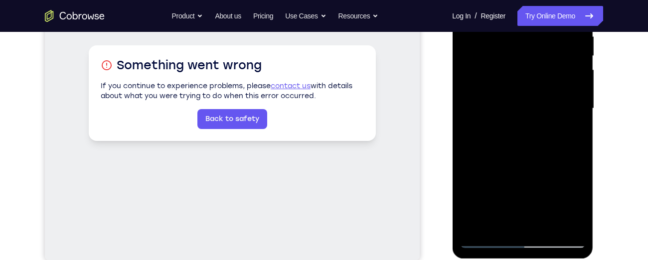
click at [507, 81] on div at bounding box center [522, 108] width 126 height 279
drag, startPoint x: 506, startPoint y: 169, endPoint x: 507, endPoint y: 120, distance: 49.3
click at [507, 120] on div at bounding box center [522, 108] width 126 height 279
click at [576, 93] on div at bounding box center [522, 108] width 126 height 279
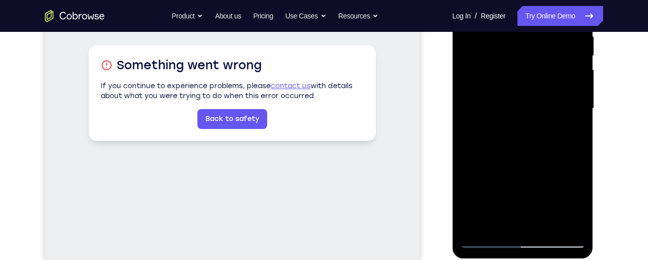
drag, startPoint x: 542, startPoint y: 164, endPoint x: 549, endPoint y: -26, distance: 190.9
click at [549, 0] on div at bounding box center [522, 108] width 126 height 279
drag, startPoint x: 523, startPoint y: 161, endPoint x: 533, endPoint y: 9, distance: 152.3
click at [533, 9] on div at bounding box center [522, 108] width 126 height 279
drag, startPoint x: 514, startPoint y: 180, endPoint x: 513, endPoint y: 23, distance: 156.4
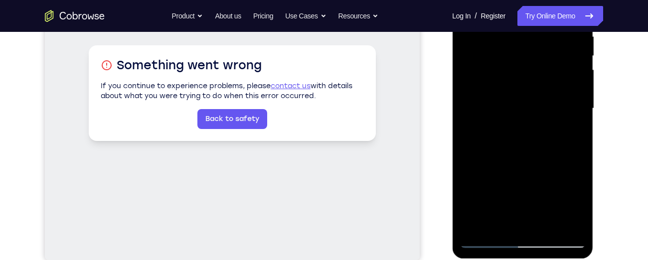
click at [513, 23] on div at bounding box center [522, 108] width 126 height 279
drag, startPoint x: 507, startPoint y: 163, endPoint x: 510, endPoint y: 45, distance: 118.1
click at [510, 45] on div at bounding box center [522, 108] width 126 height 279
drag, startPoint x: 508, startPoint y: 173, endPoint x: 508, endPoint y: 132, distance: 41.8
click at [508, 132] on div at bounding box center [522, 108] width 126 height 279
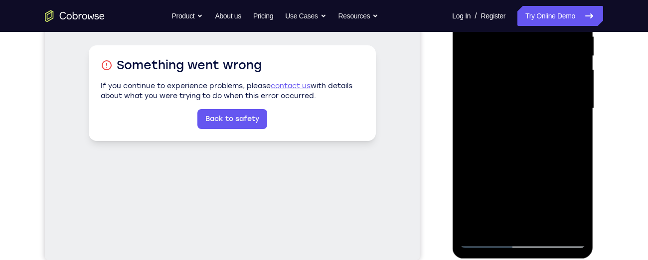
drag, startPoint x: 508, startPoint y: 154, endPoint x: 510, endPoint y: 4, distance: 150.5
click at [510, 4] on div at bounding box center [522, 108] width 126 height 279
drag, startPoint x: 505, startPoint y: 160, endPoint x: 497, endPoint y: -4, distance: 164.6
click at [497, 0] on div at bounding box center [522, 108] width 126 height 279
drag, startPoint x: 507, startPoint y: 160, endPoint x: 496, endPoint y: 34, distance: 126.6
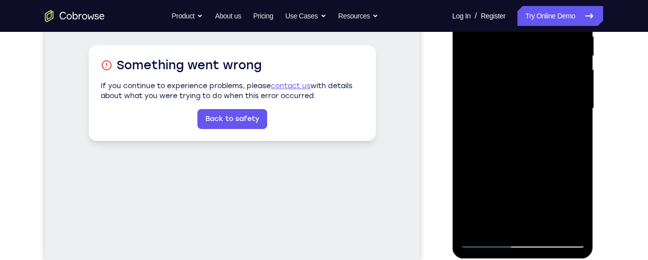
click at [496, 34] on div at bounding box center [522, 108] width 126 height 279
click at [582, 165] on div at bounding box center [522, 108] width 126 height 279
drag, startPoint x: 518, startPoint y: 178, endPoint x: 514, endPoint y: 27, distance: 151.5
click at [514, 27] on div at bounding box center [522, 108] width 126 height 279
drag, startPoint x: 510, startPoint y: 157, endPoint x: 509, endPoint y: 89, distance: 68.3
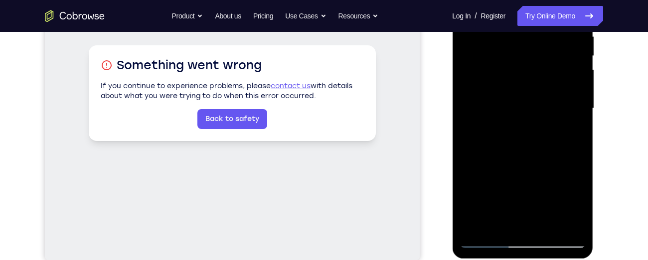
click at [509, 89] on div at bounding box center [522, 108] width 126 height 279
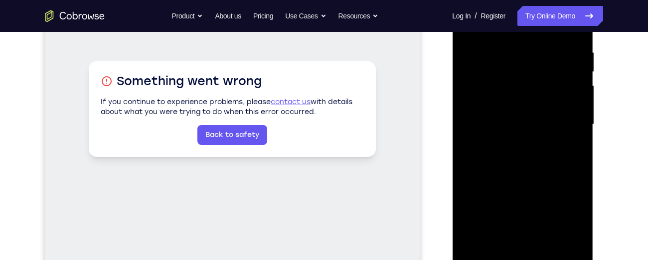
scroll to position [186, 0]
click at [575, 94] on div at bounding box center [522, 125] width 126 height 279
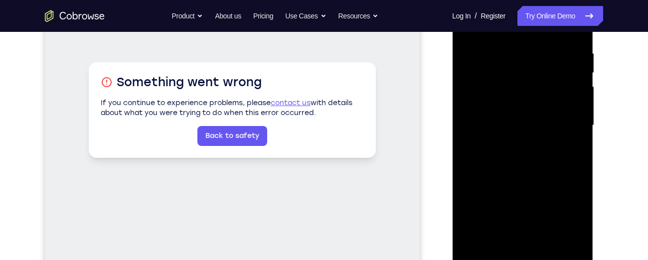
drag, startPoint x: 518, startPoint y: 166, endPoint x: 508, endPoint y: -10, distance: 176.6
click at [508, 0] on div at bounding box center [522, 125] width 126 height 279
click at [514, 189] on div at bounding box center [522, 125] width 126 height 279
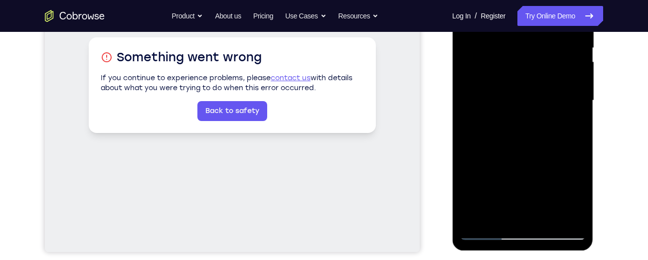
scroll to position [211, 0]
drag, startPoint x: 510, startPoint y: 141, endPoint x: 503, endPoint y: 61, distance: 80.0
click at [503, 61] on div at bounding box center [522, 101] width 126 height 279
click at [569, 217] on div at bounding box center [522, 101] width 126 height 279
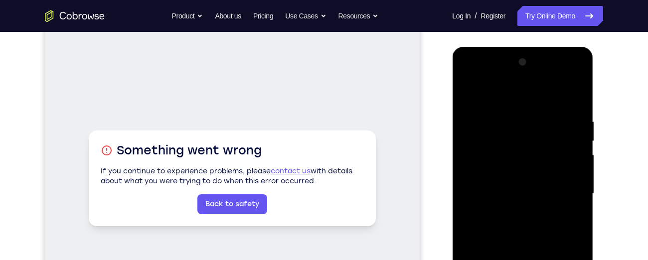
scroll to position [118, 0]
drag, startPoint x: 507, startPoint y: 123, endPoint x: 502, endPoint y: 213, distance: 90.8
click at [502, 213] on div at bounding box center [522, 194] width 126 height 279
click at [466, 91] on div at bounding box center [522, 194] width 126 height 279
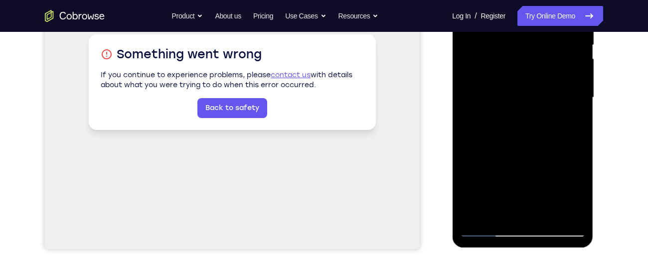
scroll to position [229, 0]
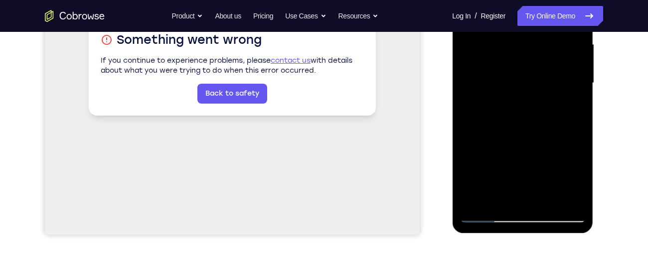
drag, startPoint x: 506, startPoint y: 176, endPoint x: 503, endPoint y: 52, distance: 124.6
click at [503, 52] on div at bounding box center [522, 83] width 126 height 279
drag, startPoint x: 503, startPoint y: 160, endPoint x: 498, endPoint y: 62, distance: 97.8
click at [498, 62] on div at bounding box center [522, 83] width 126 height 279
click at [498, 188] on div at bounding box center [522, 83] width 126 height 279
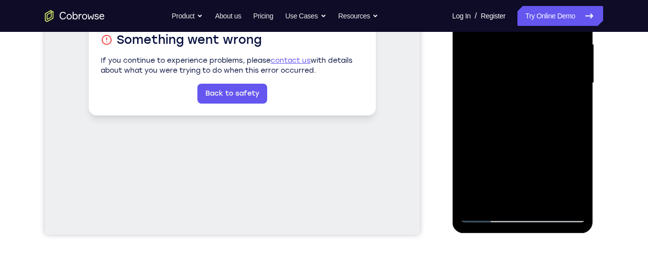
click at [484, 215] on div at bounding box center [522, 83] width 126 height 279
drag, startPoint x: 487, startPoint y: 165, endPoint x: 488, endPoint y: 91, distance: 73.7
click at [488, 91] on div at bounding box center [522, 83] width 126 height 279
drag, startPoint x: 485, startPoint y: 172, endPoint x: 488, endPoint y: 45, distance: 127.1
click at [488, 45] on div at bounding box center [522, 83] width 126 height 279
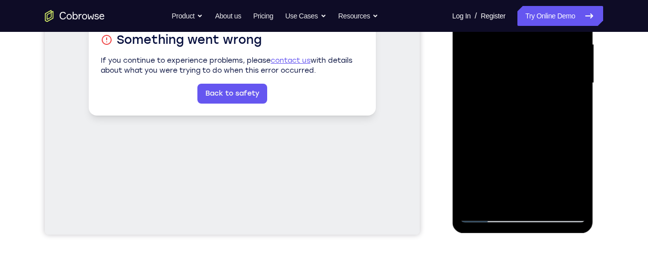
drag, startPoint x: 486, startPoint y: 177, endPoint x: 489, endPoint y: 69, distance: 107.6
click at [489, 69] on div at bounding box center [522, 83] width 126 height 279
drag, startPoint x: 485, startPoint y: 161, endPoint x: 947, endPoint y: -38, distance: 503.0
click at [495, 25] on div at bounding box center [522, 83] width 126 height 279
drag, startPoint x: 496, startPoint y: 94, endPoint x: 488, endPoint y: 251, distance: 156.6
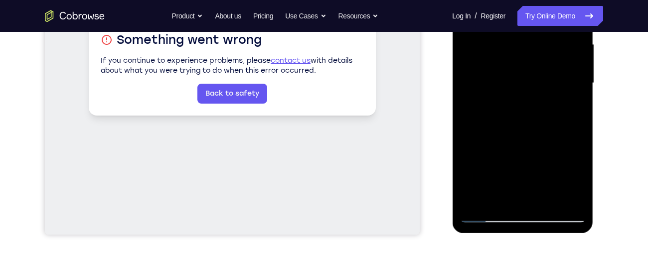
click at [488, 235] on html "Online web based iOS Simulators and Android Emulators. Run iPhone, iPad, Mobile…" at bounding box center [523, 85] width 142 height 299
drag, startPoint x: 516, startPoint y: 79, endPoint x: 524, endPoint y: 180, distance: 101.4
click at [524, 180] on div at bounding box center [522, 83] width 126 height 279
drag, startPoint x: 524, startPoint y: 69, endPoint x: 518, endPoint y: 178, distance: 109.3
click at [518, 178] on div at bounding box center [522, 83] width 126 height 279
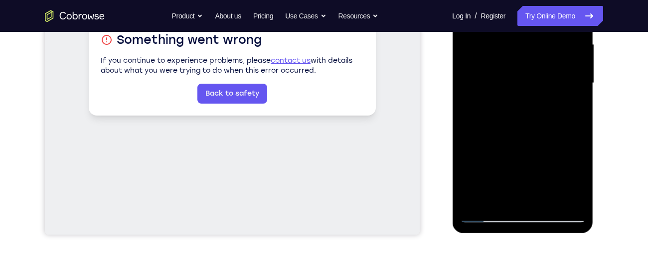
click at [505, 141] on div at bounding box center [522, 83] width 126 height 279
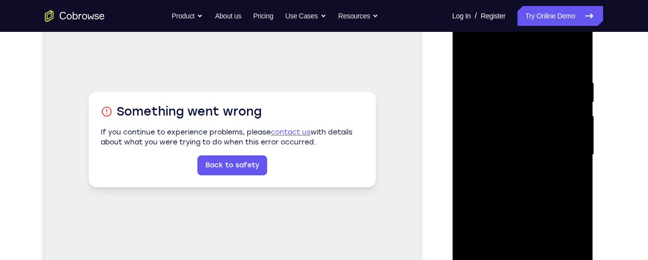
scroll to position [156, 0]
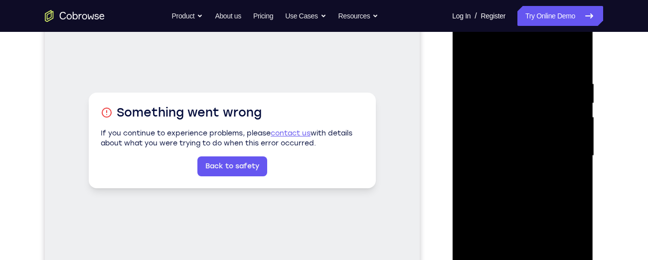
click at [470, 48] on div at bounding box center [522, 155] width 126 height 279
click at [563, 150] on div at bounding box center [522, 155] width 126 height 279
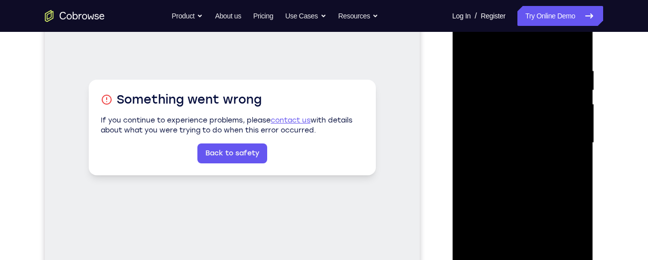
scroll to position [170, 0]
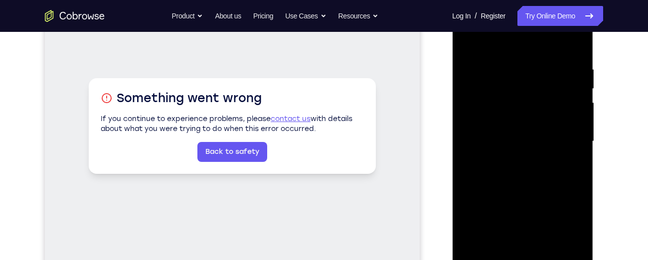
click at [576, 185] on div at bounding box center [522, 141] width 126 height 279
drag, startPoint x: 522, startPoint y: 208, endPoint x: 523, endPoint y: 9, distance: 198.3
click at [523, 9] on div at bounding box center [522, 141] width 126 height 279
click at [579, 117] on div at bounding box center [522, 141] width 126 height 279
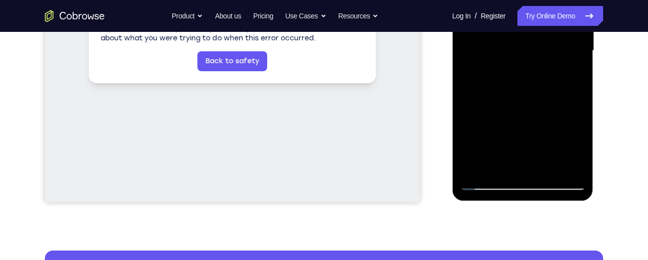
scroll to position [262, 0]
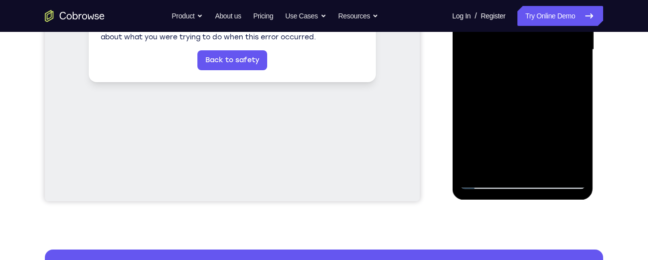
drag, startPoint x: 506, startPoint y: 61, endPoint x: 510, endPoint y: 28, distance: 33.6
click at [510, 28] on div at bounding box center [522, 49] width 126 height 279
click at [576, 164] on div at bounding box center [522, 49] width 126 height 279
drag, startPoint x: 533, startPoint y: 134, endPoint x: 519, endPoint y: 5, distance: 128.8
click at [519, 5] on div at bounding box center [522, 49] width 126 height 279
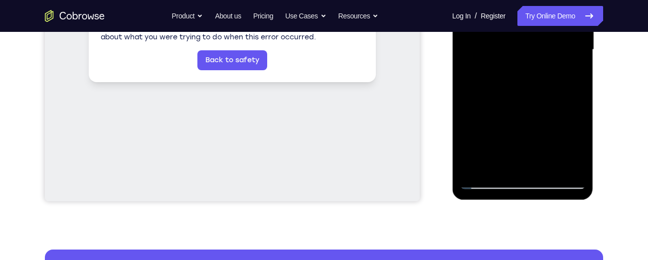
drag, startPoint x: 497, startPoint y: 90, endPoint x: 494, endPoint y: -10, distance: 100.2
click at [494, 0] on div at bounding box center [522, 49] width 126 height 279
drag, startPoint x: 496, startPoint y: 112, endPoint x: 493, endPoint y: -27, distance: 139.5
click at [493, 0] on div at bounding box center [522, 49] width 126 height 279
drag, startPoint x: 506, startPoint y: 112, endPoint x: 500, endPoint y: -27, distance: 139.1
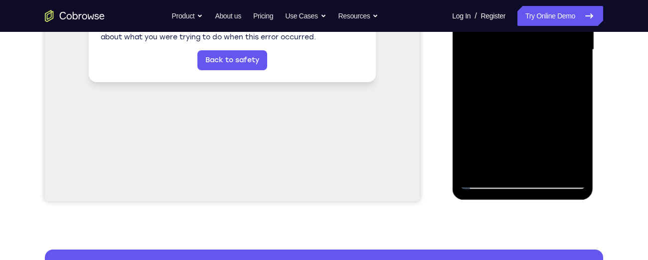
click at [500, 0] on div at bounding box center [522, 49] width 126 height 279
drag, startPoint x: 498, startPoint y: 109, endPoint x: 515, endPoint y: -27, distance: 137.0
click at [515, 0] on div at bounding box center [522, 49] width 126 height 279
drag, startPoint x: 483, startPoint y: 167, endPoint x: 482, endPoint y: 119, distance: 48.3
click at [482, 119] on div at bounding box center [522, 49] width 126 height 279
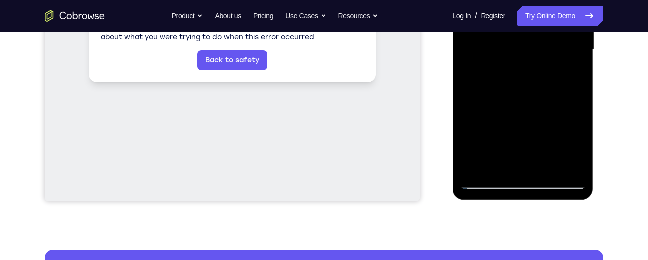
drag, startPoint x: 482, startPoint y: 119, endPoint x: 490, endPoint y: 54, distance: 64.8
click at [490, 54] on div at bounding box center [522, 49] width 126 height 279
click at [575, 85] on div at bounding box center [522, 49] width 126 height 279
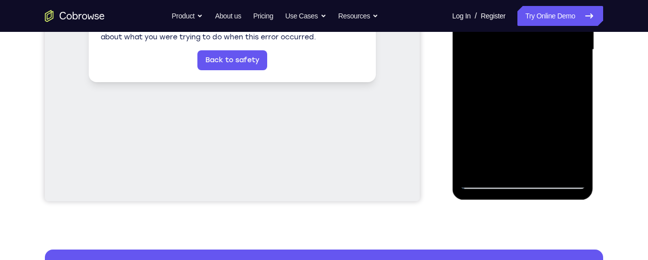
drag, startPoint x: 542, startPoint y: 104, endPoint x: 524, endPoint y: -27, distance: 132.7
click at [524, 0] on div at bounding box center [522, 49] width 126 height 279
drag, startPoint x: 493, startPoint y: 107, endPoint x: 497, endPoint y: -10, distance: 117.1
click at [497, 0] on div at bounding box center [522, 49] width 126 height 279
drag, startPoint x: 481, startPoint y: 97, endPoint x: 476, endPoint y: -27, distance: 124.7
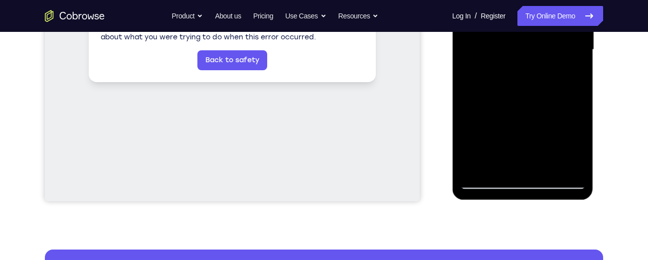
click at [476, 0] on div at bounding box center [522, 49] width 126 height 279
drag, startPoint x: 489, startPoint y: 101, endPoint x: 480, endPoint y: 8, distance: 93.1
click at [480, 8] on div at bounding box center [522, 49] width 126 height 279
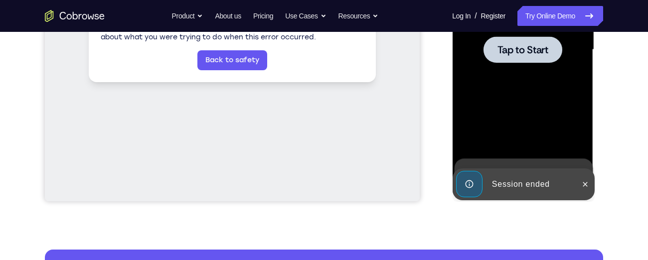
click at [509, 54] on span "Tap to Start" at bounding box center [522, 50] width 51 height 10
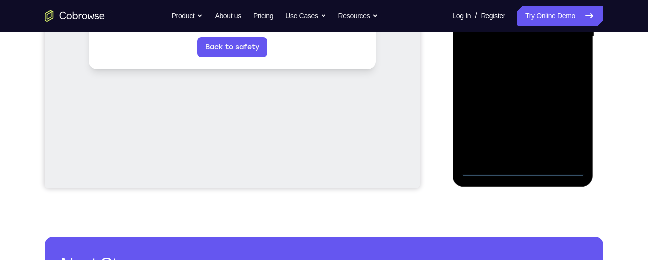
scroll to position [279, 0]
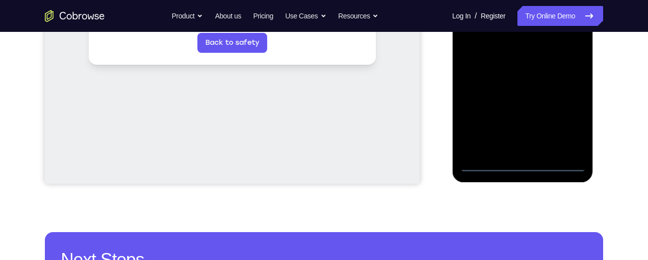
click at [522, 163] on div at bounding box center [522, 32] width 126 height 279
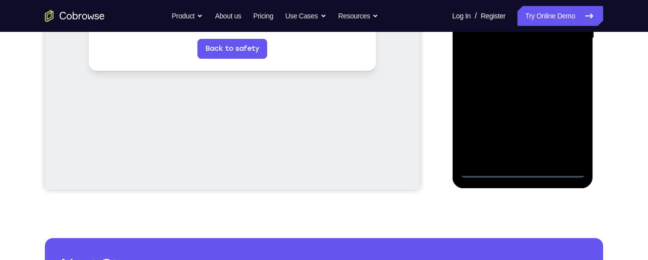
scroll to position [273, 0]
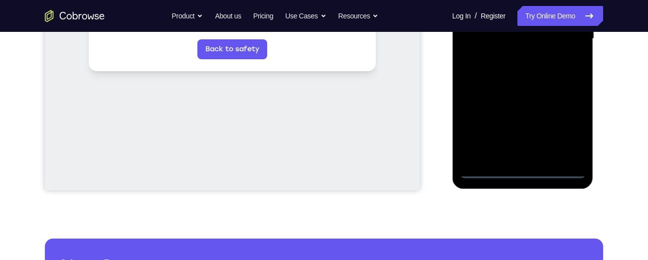
click at [564, 126] on div at bounding box center [522, 38] width 126 height 279
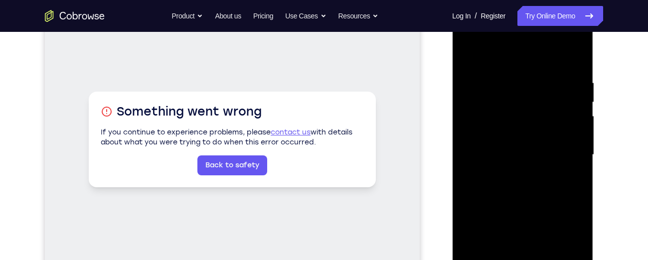
scroll to position [156, 0]
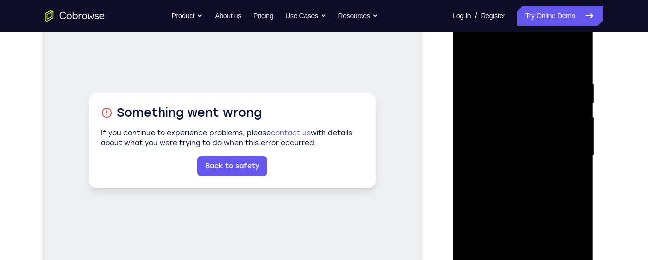
click at [472, 39] on div at bounding box center [522, 155] width 126 height 279
click at [566, 153] on div at bounding box center [522, 155] width 126 height 279
click at [510, 174] on div at bounding box center [522, 155] width 126 height 279
click at [502, 144] on div at bounding box center [522, 155] width 126 height 279
click at [493, 133] on div at bounding box center [522, 155] width 126 height 279
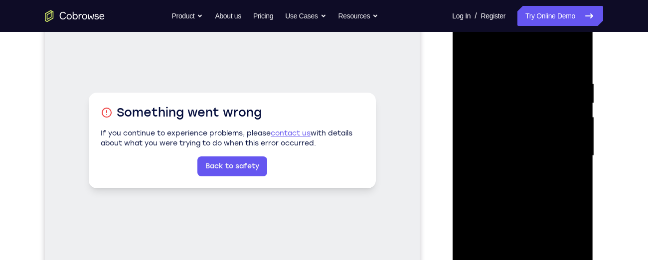
click at [501, 158] on div at bounding box center [522, 155] width 126 height 279
click at [500, 191] on div at bounding box center [522, 155] width 126 height 279
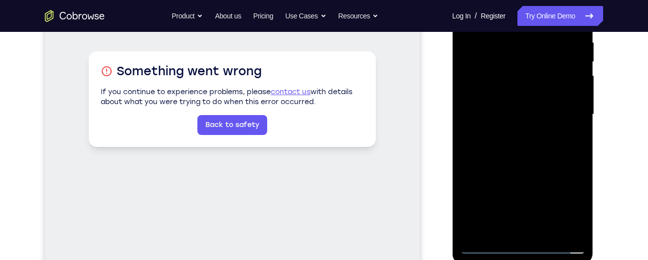
scroll to position [198, 0]
click at [521, 138] on div at bounding box center [522, 113] width 126 height 279
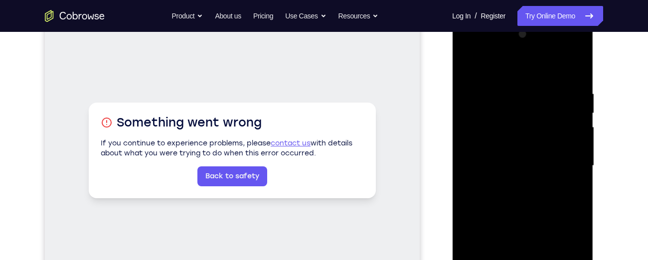
scroll to position [145, 0]
click at [521, 138] on div at bounding box center [522, 166] width 126 height 279
click at [517, 158] on div at bounding box center [522, 166] width 126 height 279
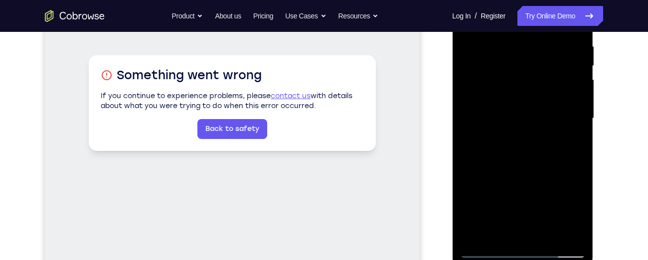
scroll to position [194, 0]
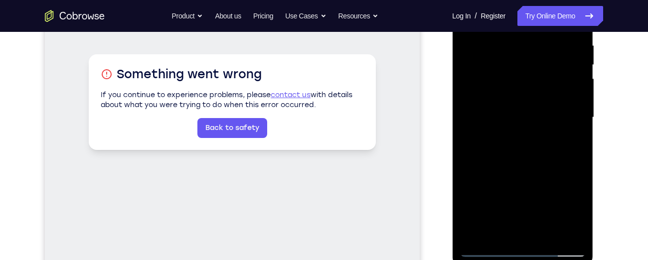
click at [516, 160] on div at bounding box center [522, 117] width 126 height 279
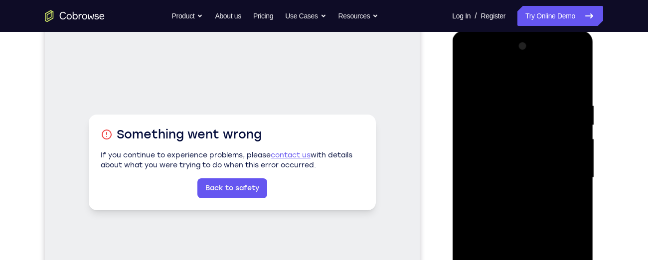
scroll to position [134, 0]
drag, startPoint x: 532, startPoint y: 163, endPoint x: 533, endPoint y: 9, distance: 153.4
click at [533, 31] on html "Online web based iOS Simulators and Android Emulators. Run iPhone, iPad, Mobile…" at bounding box center [523, 180] width 142 height 299
drag, startPoint x: 526, startPoint y: 181, endPoint x: 520, endPoint y: 65, distance: 115.7
click at [520, 65] on div at bounding box center [522, 178] width 126 height 279
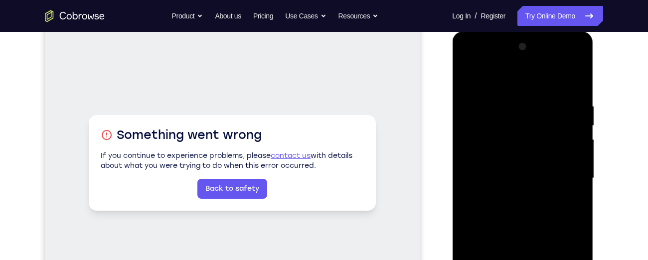
drag, startPoint x: 520, startPoint y: 168, endPoint x: 525, endPoint y: 10, distance: 157.5
click at [525, 31] on html "Online web based iOS Simulators and Android Emulators. Run iPhone, iPad, Mobile…" at bounding box center [523, 180] width 142 height 299
drag, startPoint x: 523, startPoint y: 158, endPoint x: 525, endPoint y: 33, distance: 124.6
click at [525, 33] on div at bounding box center [522, 179] width 141 height 297
drag, startPoint x: 510, startPoint y: 206, endPoint x: 506, endPoint y: 90, distance: 116.1
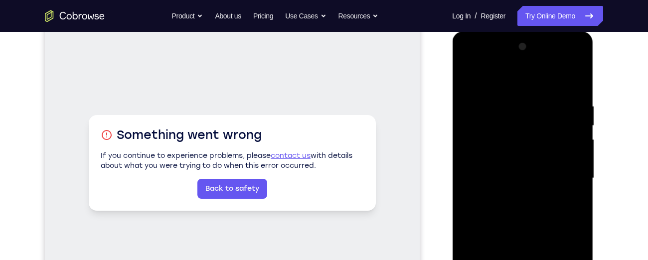
click at [506, 90] on div at bounding box center [522, 178] width 126 height 279
drag, startPoint x: 506, startPoint y: 184, endPoint x: 503, endPoint y: 120, distance: 63.8
click at [503, 120] on div at bounding box center [522, 178] width 126 height 279
drag, startPoint x: 545, startPoint y: 187, endPoint x: 536, endPoint y: 20, distance: 166.7
click at [536, 31] on html "Online web based iOS Simulators and Android Emulators. Run iPhone, iPad, Mobile…" at bounding box center [523, 180] width 142 height 299
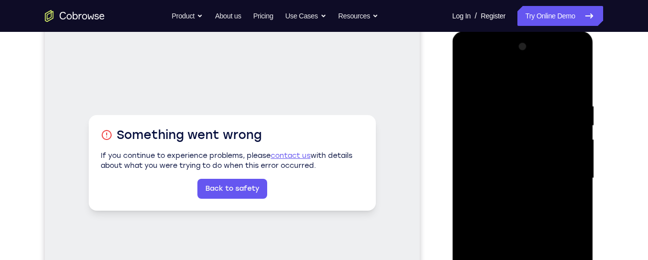
drag, startPoint x: 529, startPoint y: 184, endPoint x: 515, endPoint y: 81, distance: 104.1
click at [515, 81] on div at bounding box center [522, 178] width 126 height 279
click at [579, 137] on div at bounding box center [522, 178] width 126 height 279
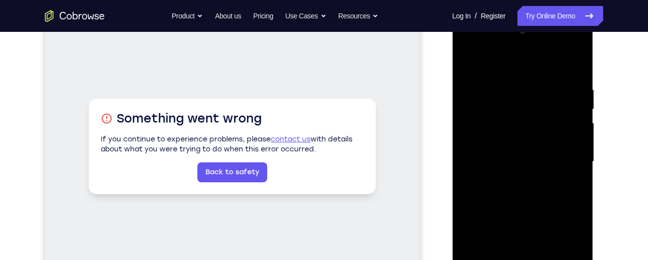
scroll to position [150, 0]
click at [578, 118] on div at bounding box center [522, 161] width 126 height 279
drag, startPoint x: 543, startPoint y: 149, endPoint x: 531, endPoint y: 53, distance: 96.9
click at [531, 53] on div at bounding box center [522, 161] width 126 height 279
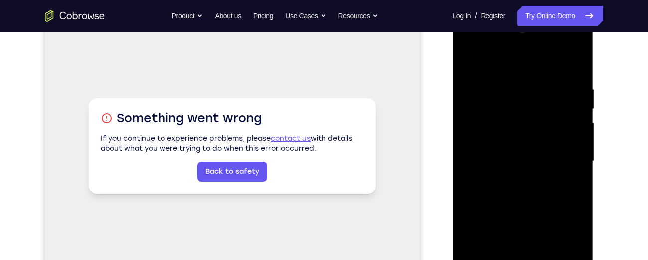
drag, startPoint x: 528, startPoint y: 113, endPoint x: 515, endPoint y: 24, distance: 89.7
click at [515, 24] on div at bounding box center [522, 161] width 126 height 279
drag, startPoint x: 520, startPoint y: 149, endPoint x: 511, endPoint y: 69, distance: 80.8
click at [511, 69] on div at bounding box center [522, 161] width 126 height 279
drag, startPoint x: 511, startPoint y: 150, endPoint x: 501, endPoint y: 73, distance: 77.9
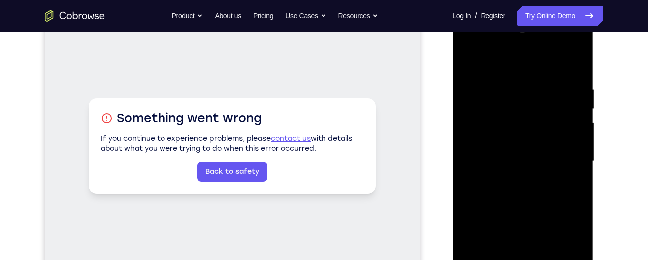
click at [501, 73] on div at bounding box center [522, 161] width 126 height 279
drag, startPoint x: 506, startPoint y: 163, endPoint x: 488, endPoint y: 64, distance: 101.1
click at [488, 64] on div at bounding box center [522, 161] width 126 height 279
drag, startPoint x: 503, startPoint y: 147, endPoint x: 481, endPoint y: 39, distance: 110.8
click at [481, 39] on div at bounding box center [522, 161] width 126 height 279
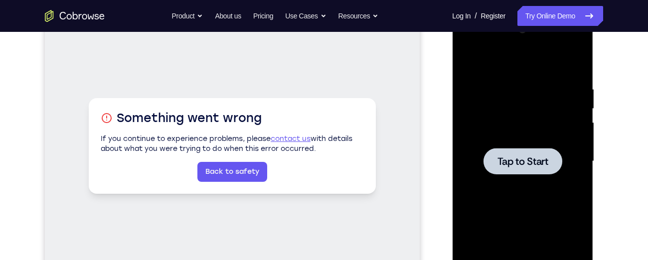
click at [562, 158] on div at bounding box center [522, 161] width 126 height 279
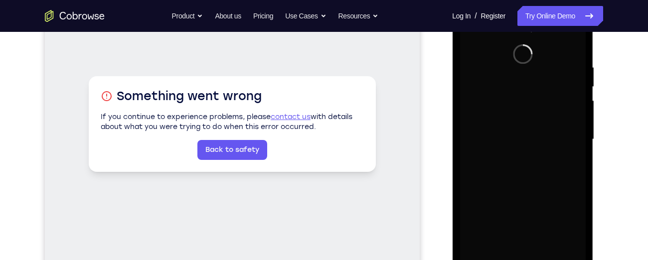
scroll to position [227, 0]
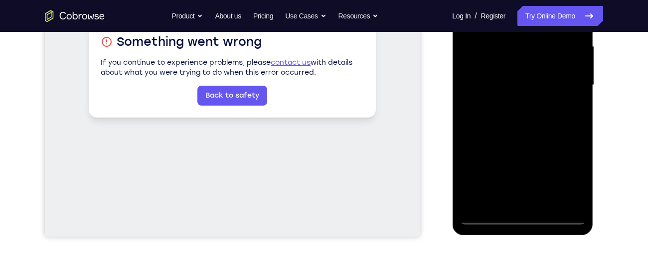
click at [524, 210] on div at bounding box center [522, 85] width 126 height 279
click at [524, 216] on div at bounding box center [522, 85] width 126 height 279
click at [570, 168] on div at bounding box center [522, 85] width 126 height 279
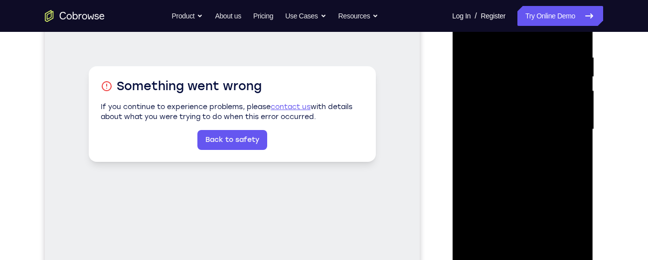
scroll to position [149, 0]
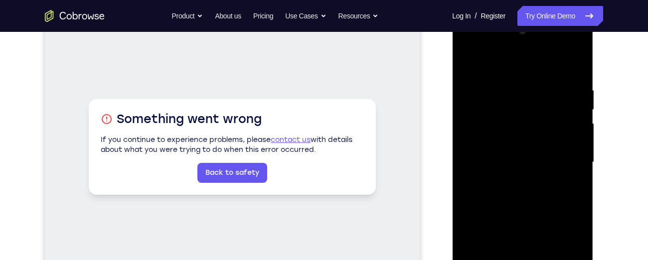
click at [469, 48] on div at bounding box center [522, 162] width 126 height 279
click at [561, 162] on div at bounding box center [522, 162] width 126 height 279
click at [511, 179] on div at bounding box center [522, 162] width 126 height 279
click at [513, 151] on div at bounding box center [522, 162] width 126 height 279
click at [511, 144] on div at bounding box center [522, 162] width 126 height 279
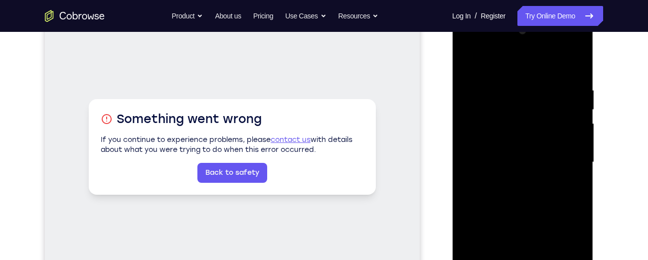
click at [514, 166] on div at bounding box center [522, 162] width 126 height 279
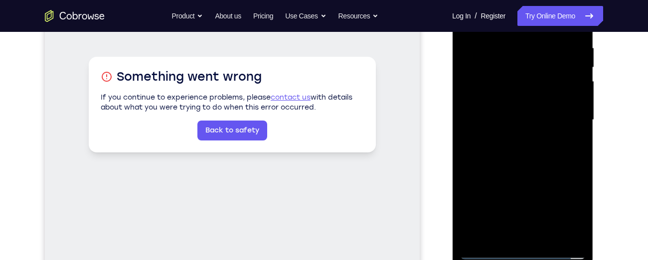
scroll to position [195, 0]
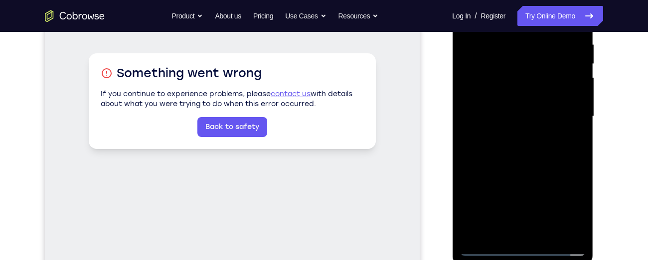
click at [539, 162] on div at bounding box center [522, 116] width 126 height 279
drag, startPoint x: 521, startPoint y: 163, endPoint x: 526, endPoint y: 118, distance: 45.1
click at [526, 118] on div at bounding box center [522, 116] width 126 height 279
click at [576, 119] on div at bounding box center [522, 116] width 126 height 279
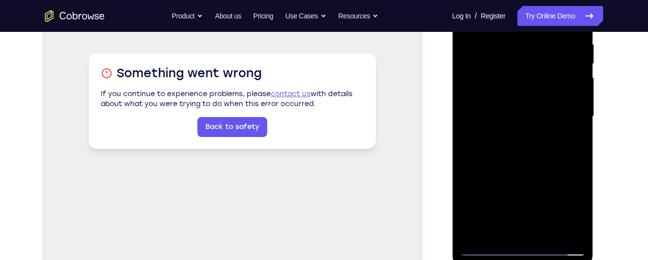
click at [576, 119] on div at bounding box center [522, 116] width 126 height 279
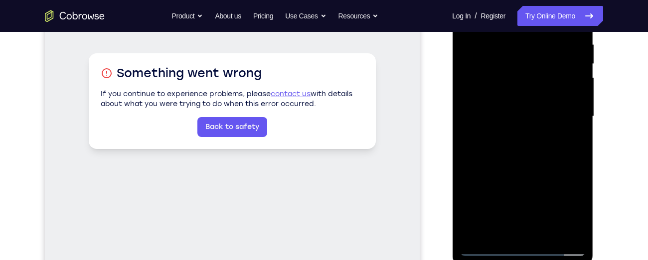
drag, startPoint x: 537, startPoint y: 157, endPoint x: 550, endPoint y: 52, distance: 105.9
click at [550, 52] on div at bounding box center [522, 116] width 126 height 279
drag, startPoint x: 528, startPoint y: 146, endPoint x: 534, endPoint y: 62, distance: 84.4
click at [534, 62] on div at bounding box center [522, 116] width 126 height 279
drag, startPoint x: 524, startPoint y: 145, endPoint x: 525, endPoint y: 115, distance: 30.9
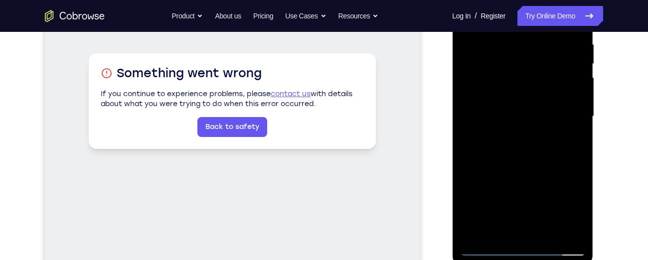
click at [525, 115] on div at bounding box center [522, 116] width 126 height 279
drag, startPoint x: 524, startPoint y: 146, endPoint x: 532, endPoint y: 80, distance: 66.7
click at [532, 80] on div at bounding box center [522, 116] width 126 height 279
drag, startPoint x: 513, startPoint y: 181, endPoint x: 527, endPoint y: 80, distance: 102.0
click at [527, 80] on div at bounding box center [522, 116] width 126 height 279
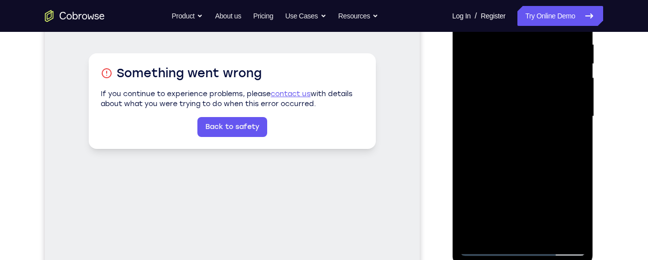
click at [520, 150] on div at bounding box center [522, 116] width 126 height 279
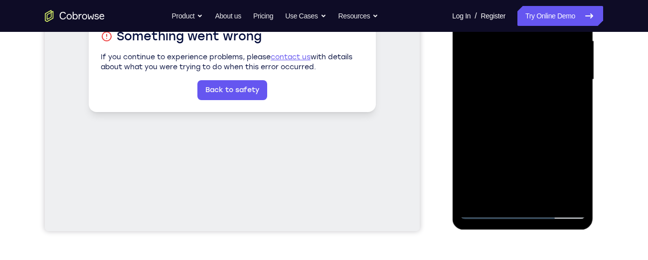
scroll to position [233, 0]
drag, startPoint x: 524, startPoint y: 165, endPoint x: 528, endPoint y: 73, distance: 92.3
click at [528, 73] on div at bounding box center [522, 79] width 126 height 279
drag, startPoint x: 519, startPoint y: 150, endPoint x: 521, endPoint y: 58, distance: 91.7
click at [521, 58] on div at bounding box center [522, 79] width 126 height 279
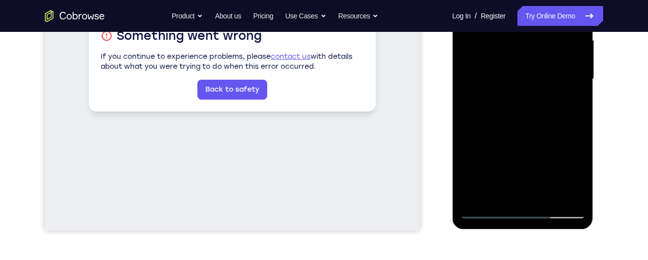
drag, startPoint x: 514, startPoint y: 143, endPoint x: 517, endPoint y: 59, distance: 84.8
click at [517, 59] on div at bounding box center [522, 79] width 126 height 279
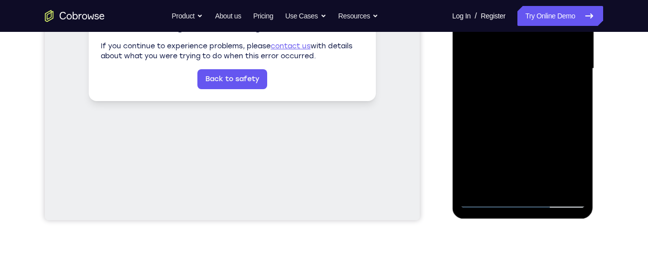
scroll to position [247, 0]
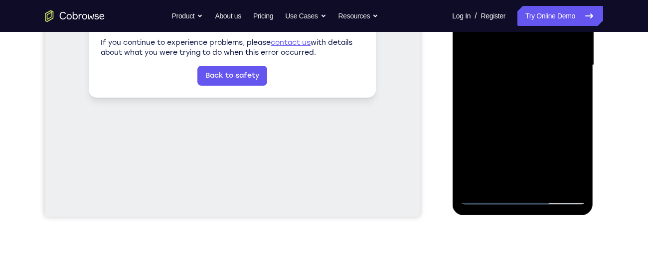
click at [578, 169] on div at bounding box center [522, 65] width 126 height 279
drag, startPoint x: 520, startPoint y: 160, endPoint x: 521, endPoint y: 140, distance: 20.0
click at [521, 140] on div at bounding box center [522, 65] width 126 height 279
drag, startPoint x: 518, startPoint y: 161, endPoint x: 518, endPoint y: 76, distance: 84.7
click at [518, 76] on div at bounding box center [522, 65] width 126 height 279
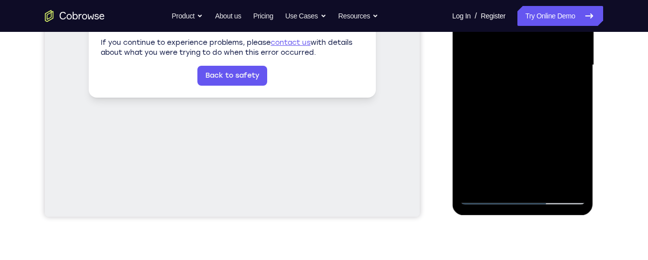
drag, startPoint x: 514, startPoint y: 147, endPoint x: 516, endPoint y: 98, distance: 49.4
click at [516, 98] on div at bounding box center [522, 65] width 126 height 279
click at [577, 117] on div at bounding box center [522, 65] width 126 height 279
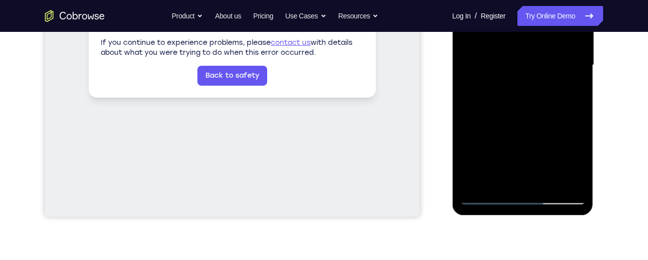
click at [577, 117] on div at bounding box center [522, 65] width 126 height 279
drag, startPoint x: 529, startPoint y: 141, endPoint x: 538, endPoint y: 50, distance: 91.6
click at [538, 50] on div at bounding box center [522, 65] width 126 height 279
drag, startPoint x: 520, startPoint y: 153, endPoint x: 522, endPoint y: 79, distance: 74.3
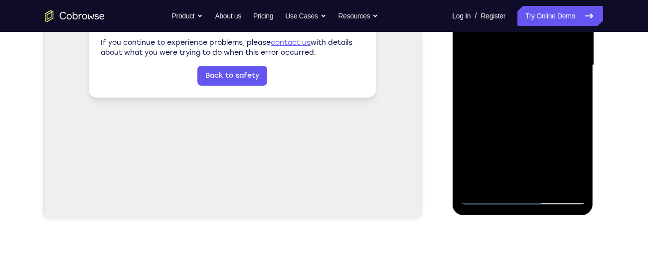
click at [522, 79] on div at bounding box center [522, 65] width 126 height 279
drag, startPoint x: 520, startPoint y: 127, endPoint x: 529, endPoint y: 52, distance: 75.7
click at [529, 52] on div at bounding box center [522, 65] width 126 height 279
click at [578, 89] on div at bounding box center [522, 65] width 126 height 279
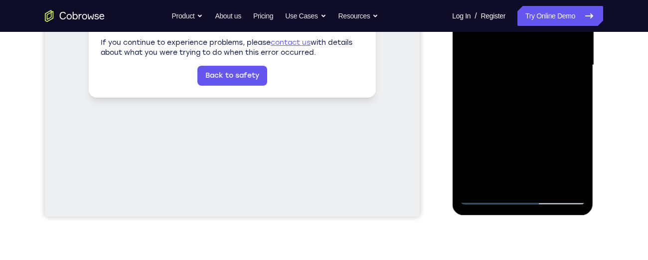
click at [578, 89] on div at bounding box center [522, 65] width 126 height 279
click at [570, 180] on div at bounding box center [522, 65] width 126 height 279
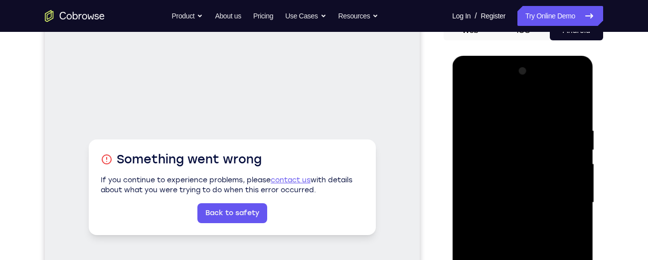
scroll to position [109, 0]
drag, startPoint x: 533, startPoint y: 282, endPoint x: 533, endPoint y: 200, distance: 81.7
click at [533, 200] on div at bounding box center [522, 203] width 126 height 279
click at [472, 102] on div at bounding box center [522, 203] width 126 height 279
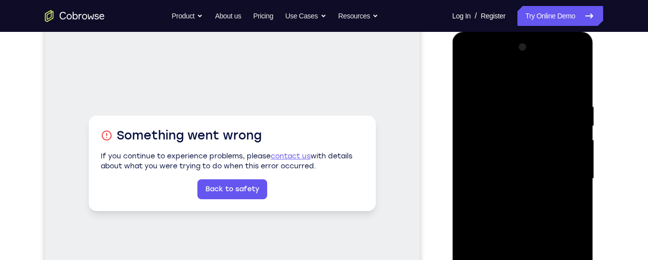
scroll to position [134, 0]
click at [504, 128] on div at bounding box center [522, 178] width 126 height 279
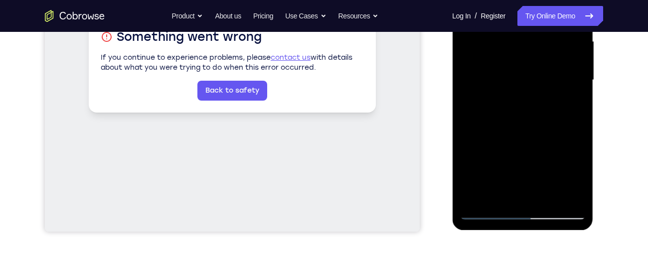
scroll to position [232, 0]
click at [500, 101] on div at bounding box center [522, 79] width 126 height 279
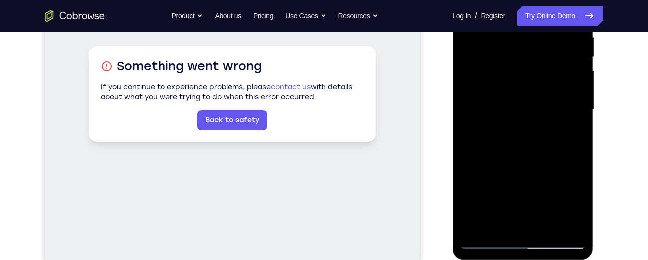
scroll to position [202, 0]
click at [506, 64] on div at bounding box center [522, 110] width 126 height 279
click at [504, 87] on div at bounding box center [522, 110] width 126 height 279
click at [501, 81] on div at bounding box center [522, 110] width 126 height 279
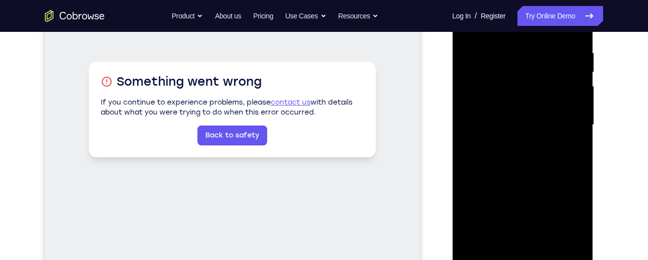
scroll to position [186, 0]
drag, startPoint x: 511, startPoint y: 89, endPoint x: 510, endPoint y: 52, distance: 36.9
click at [510, 52] on div at bounding box center [522, 125] width 126 height 279
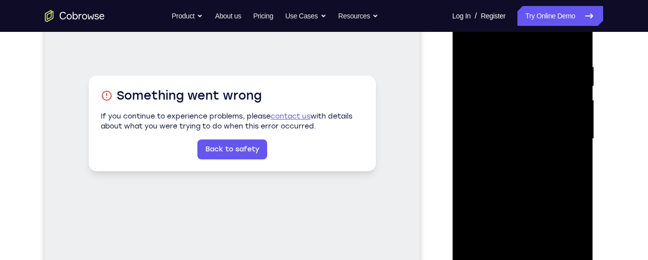
scroll to position [172, 0]
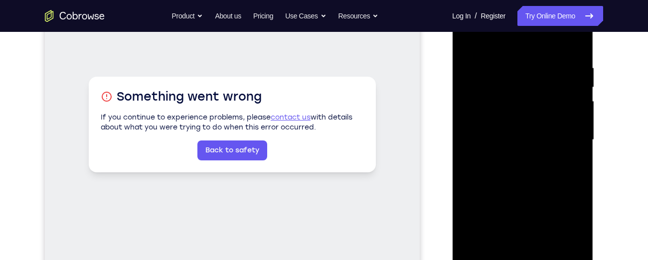
click at [509, 83] on div at bounding box center [522, 139] width 126 height 279
click at [490, 83] on div at bounding box center [522, 139] width 126 height 279
click at [495, 88] on div at bounding box center [522, 139] width 126 height 279
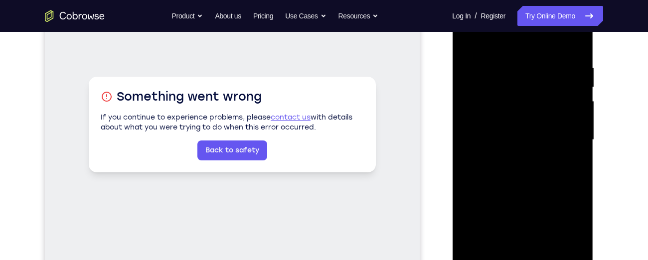
click at [496, 85] on div at bounding box center [522, 139] width 126 height 279
click at [514, 110] on div at bounding box center [522, 139] width 126 height 279
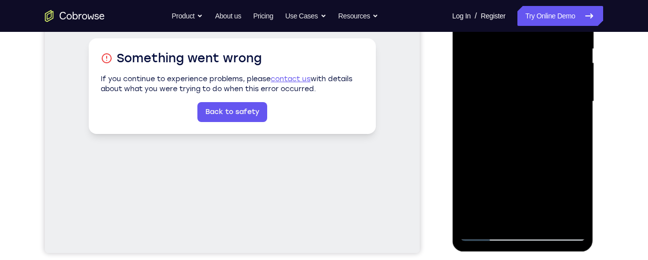
scroll to position [205, 0]
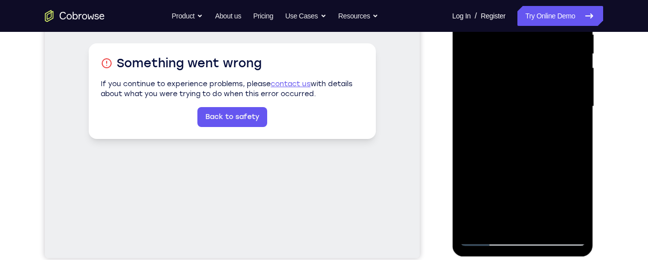
click at [503, 49] on div at bounding box center [522, 106] width 126 height 279
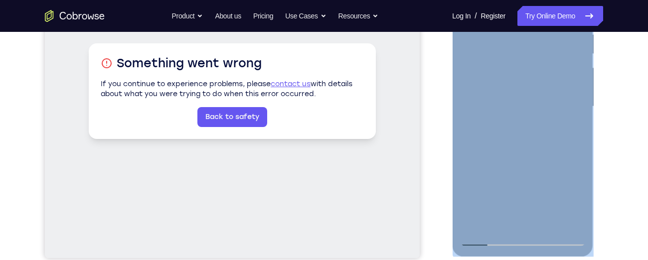
copy div "Online web based iOS Simulators and Android Emulators. Run iPhone, iPad, Mobile…"
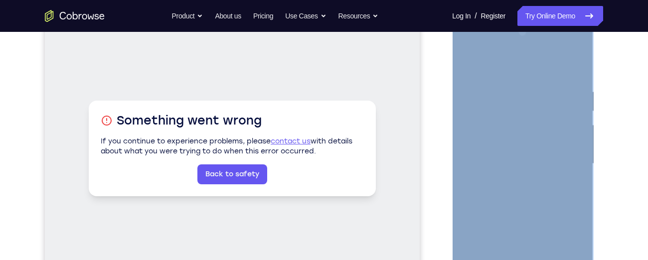
scroll to position [147, 0]
click at [572, 101] on div at bounding box center [522, 164] width 126 height 279
